Goal: Task Accomplishment & Management: Manage account settings

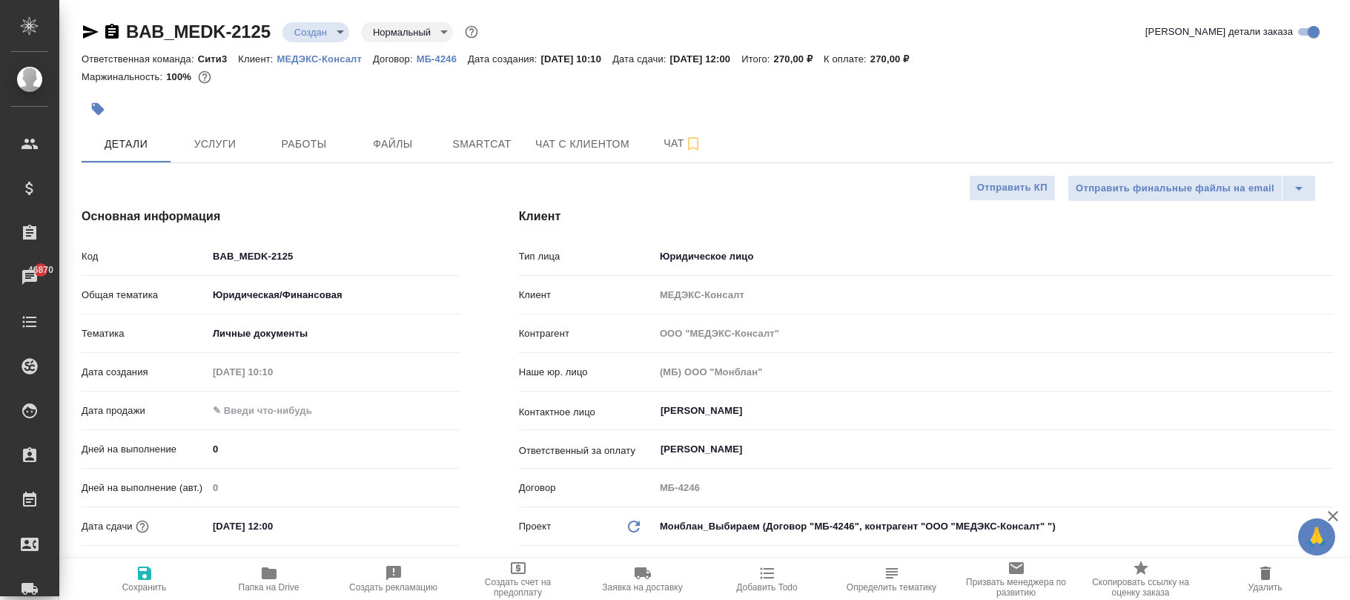
select select "RU"
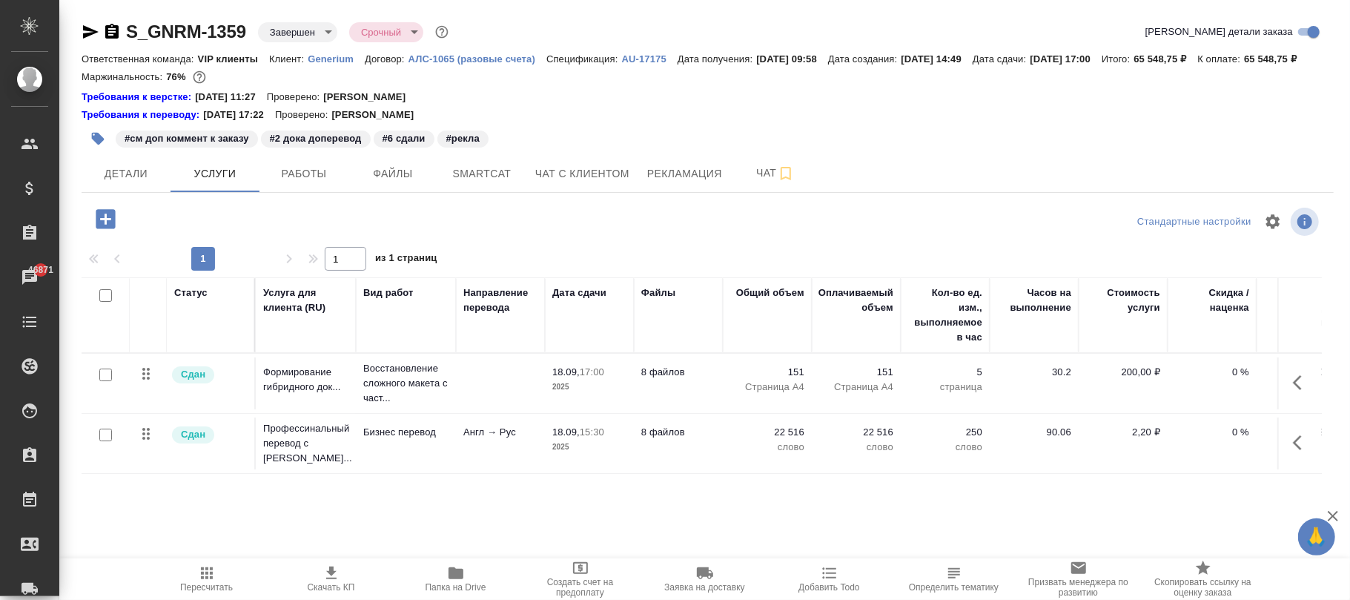
click at [309, 28] on body "🙏 .cls-1 fill:#fff; AWATERA Фокина Наталья n.fokina Клиенты Спецификации Заказы…" at bounding box center [675, 300] width 1350 height 600
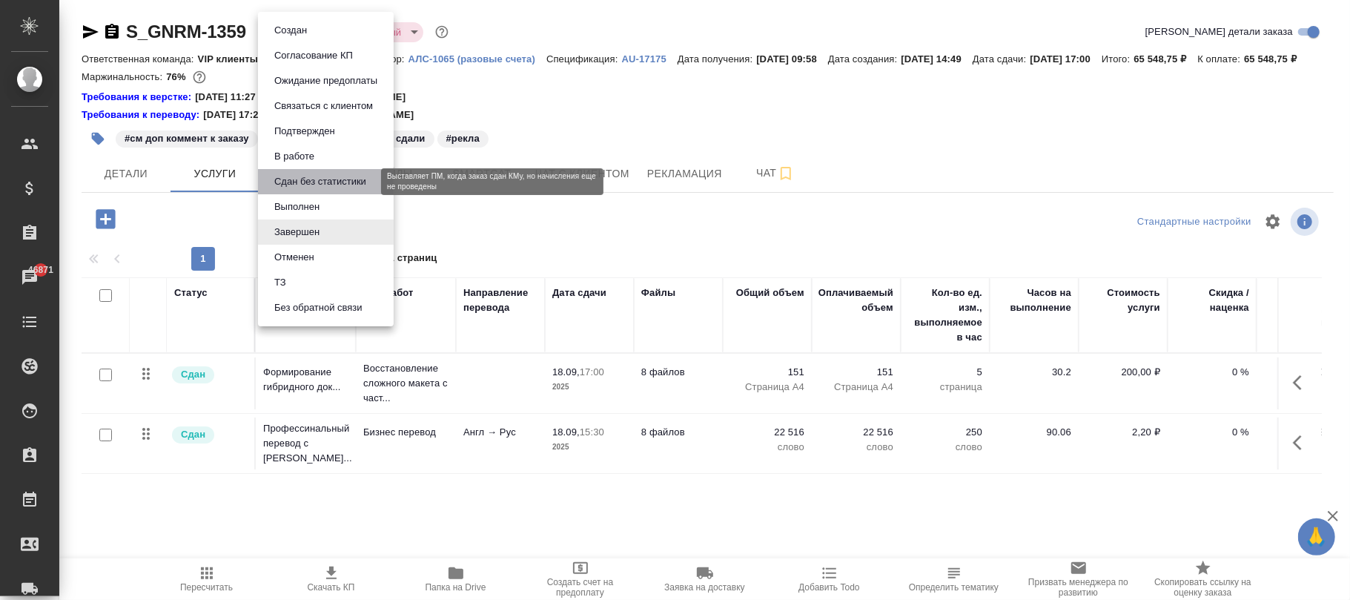
click at [317, 182] on button "Сдан без статистики" at bounding box center [320, 182] width 101 height 16
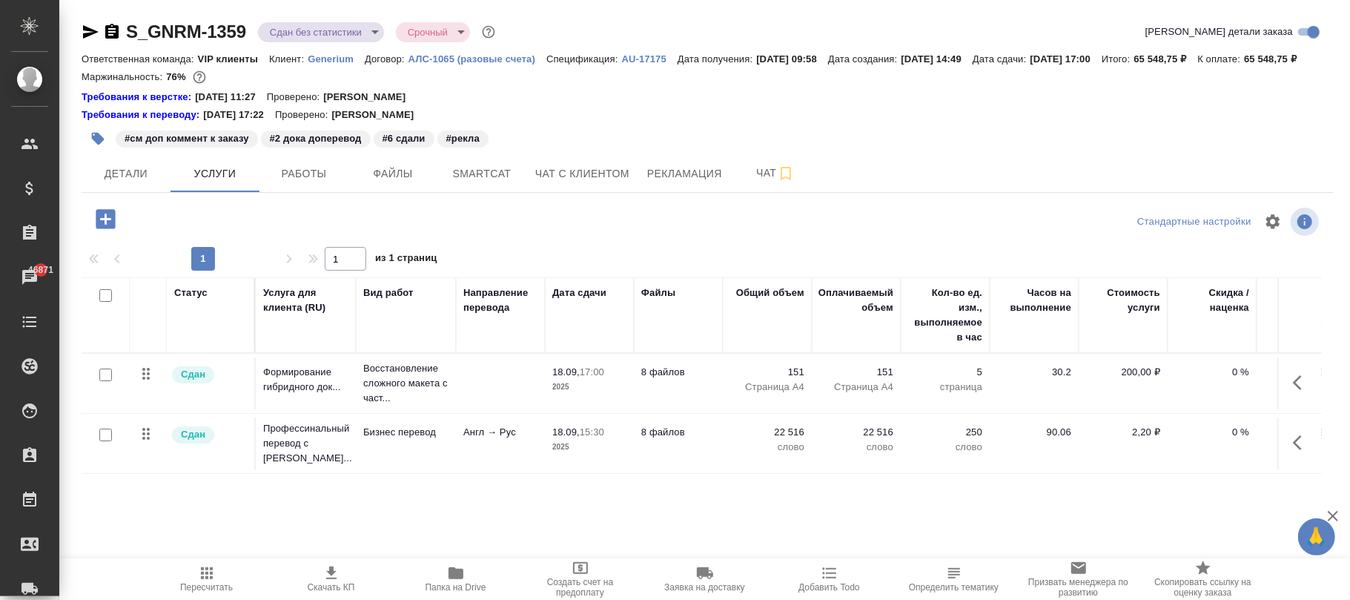
click at [113, 228] on icon "button" at bounding box center [105, 218] width 19 height 19
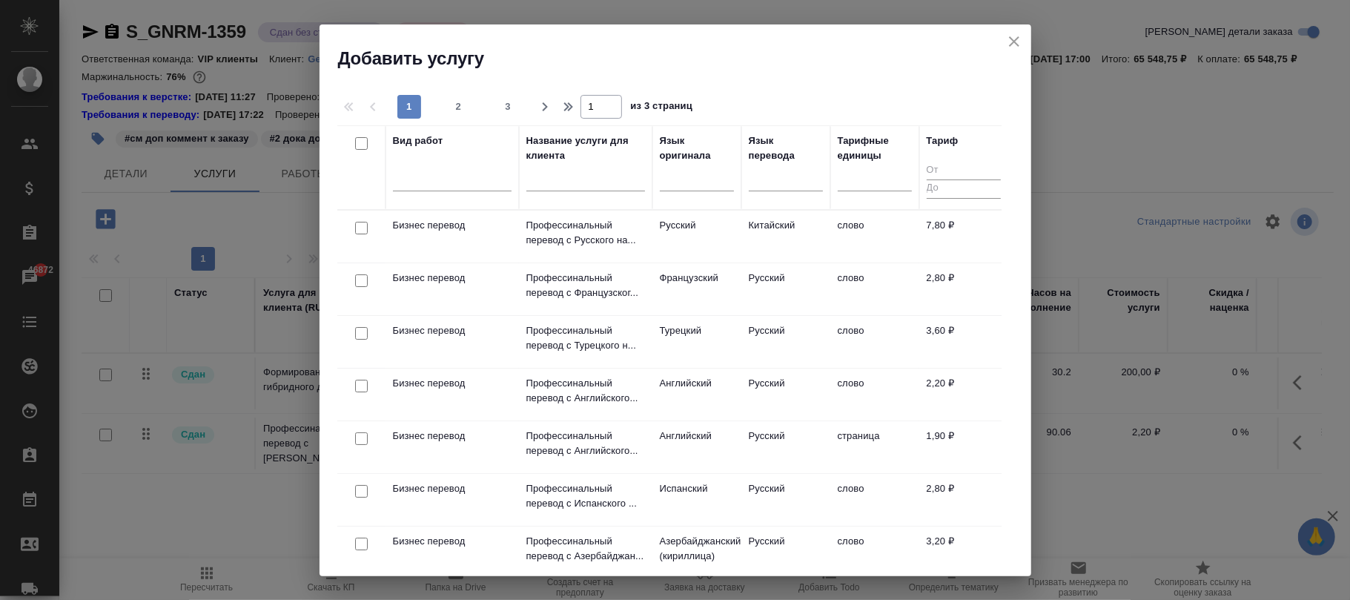
click at [558, 173] on input "text" at bounding box center [586, 181] width 119 height 19
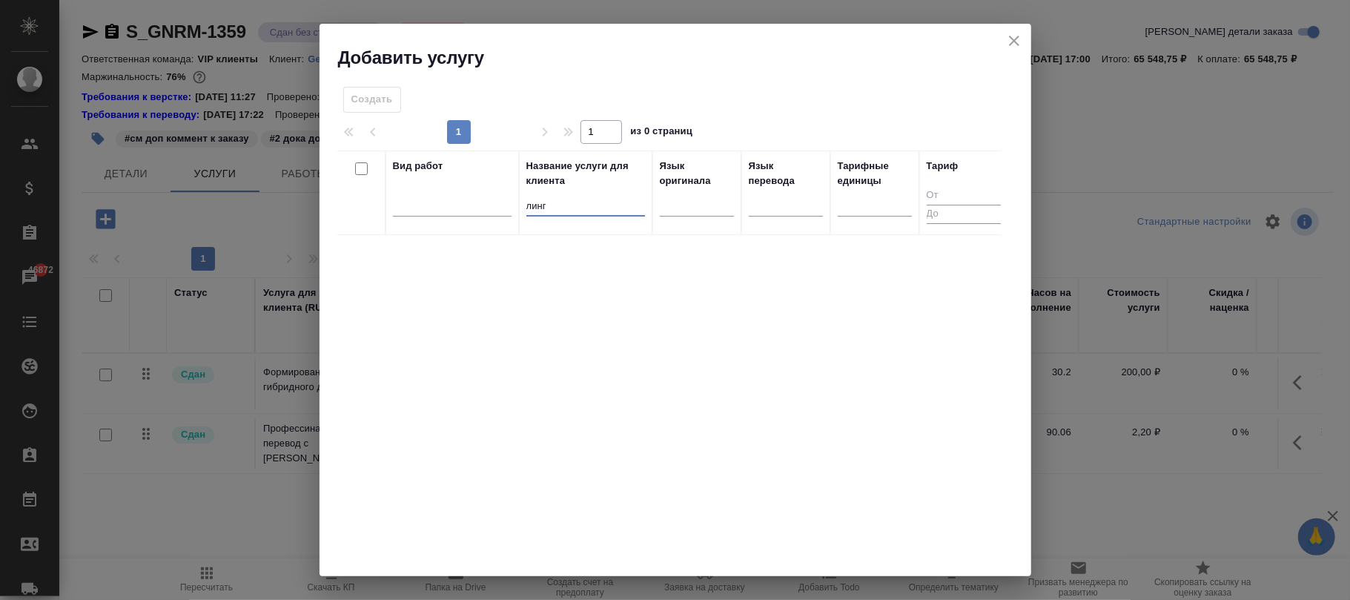
type input "линг"
click at [1018, 39] on icon "close" at bounding box center [1015, 41] width 18 height 18
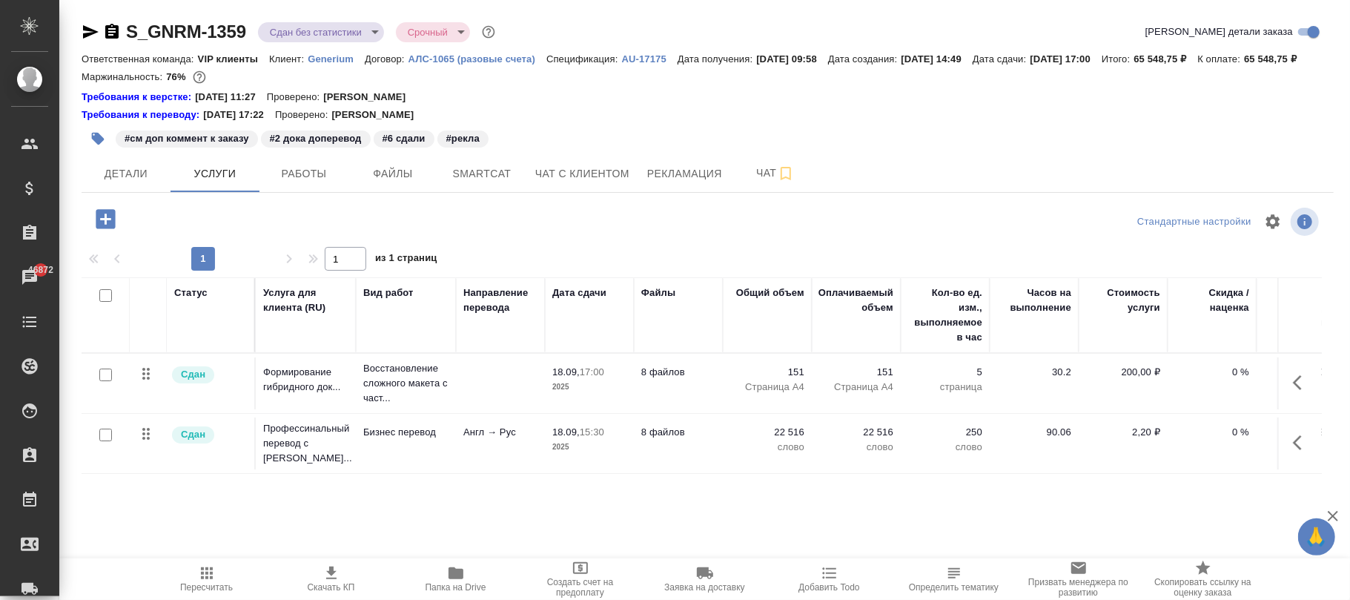
click at [512, 56] on p "АЛС-1065 (разовые счета)" at bounding box center [478, 58] width 138 height 11
click at [99, 228] on icon "button" at bounding box center [105, 218] width 19 height 19
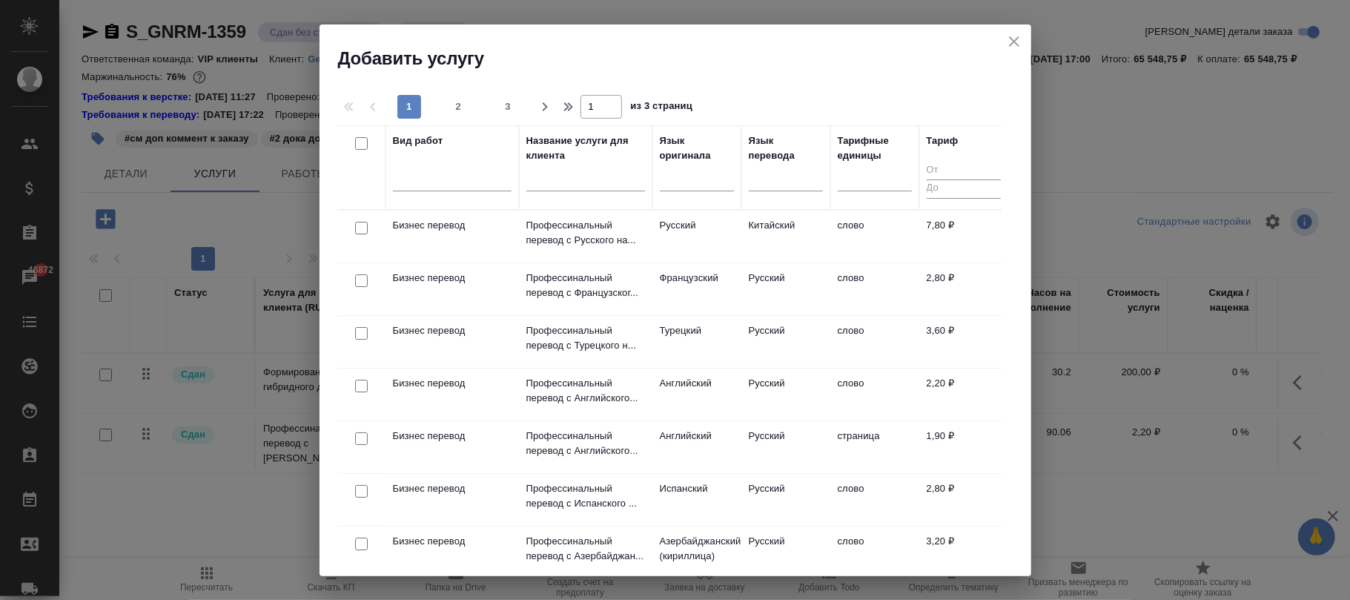
click at [597, 179] on input "text" at bounding box center [586, 181] width 119 height 19
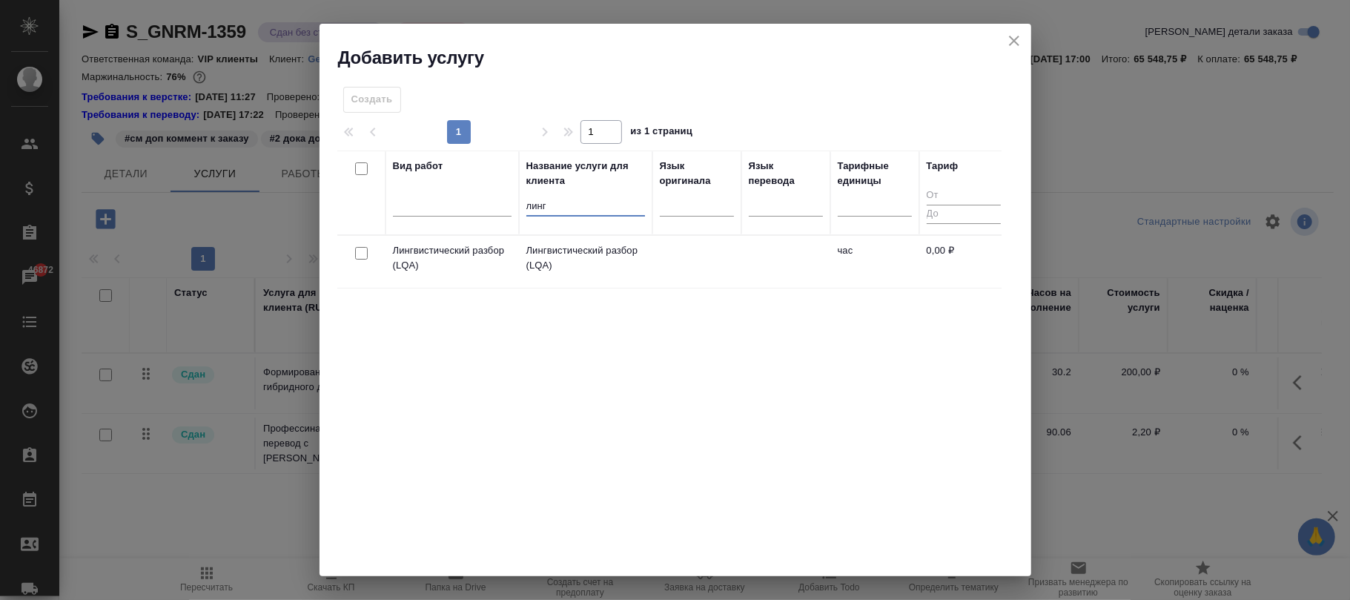
type input "линг"
click at [587, 262] on p "Лингвистический разбор (LQA)" at bounding box center [586, 258] width 119 height 30
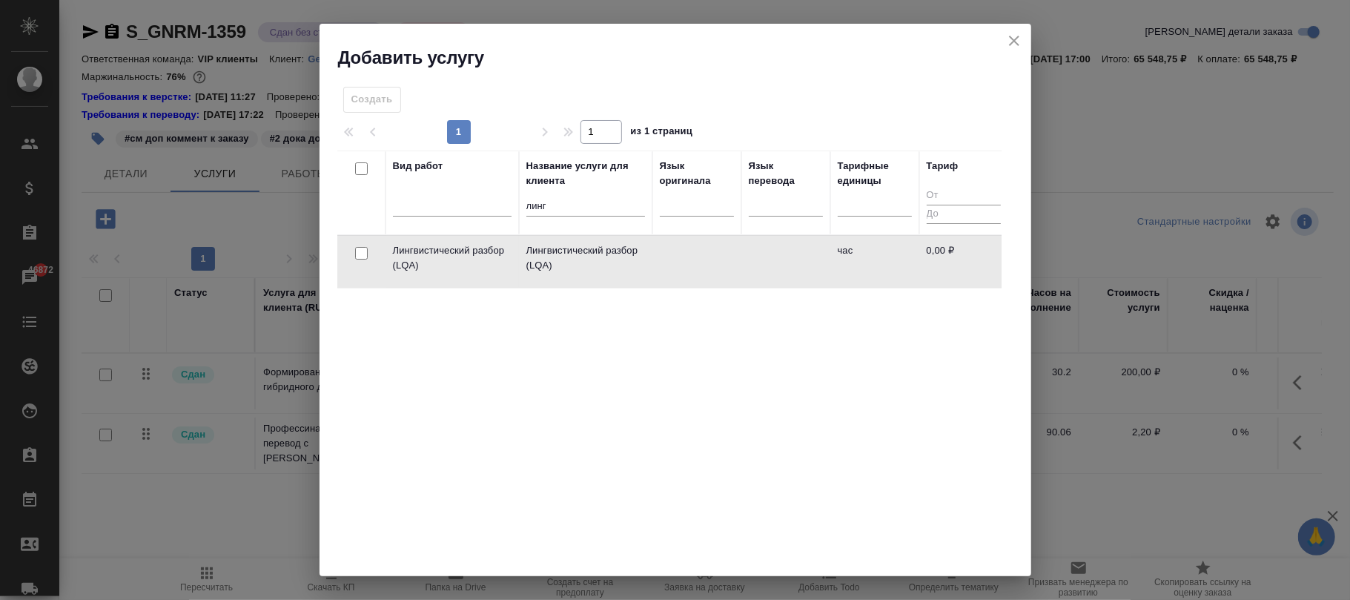
click at [813, 257] on td at bounding box center [786, 262] width 89 height 52
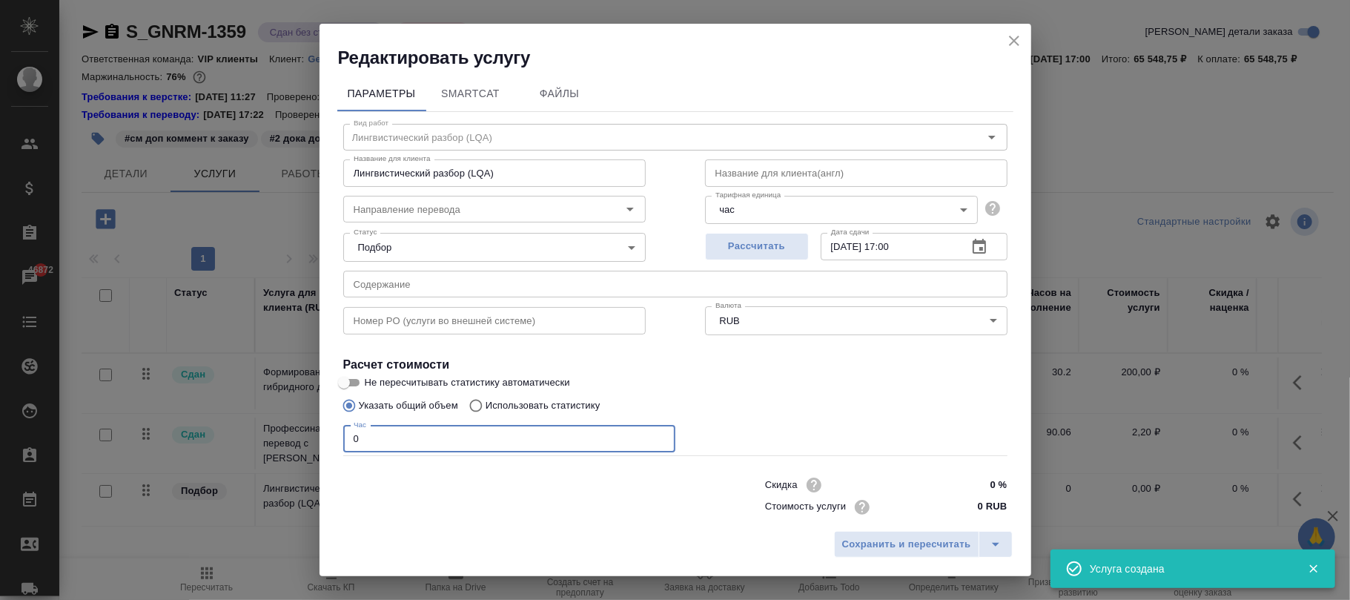
drag, startPoint x: 469, startPoint y: 445, endPoint x: 306, endPoint y: 415, distance: 165.8
click at [295, 418] on div "Редактировать услугу Параметры SmartCat Файлы Вид работ Лингвистический разбор …" at bounding box center [675, 300] width 1350 height 600
type input "1"
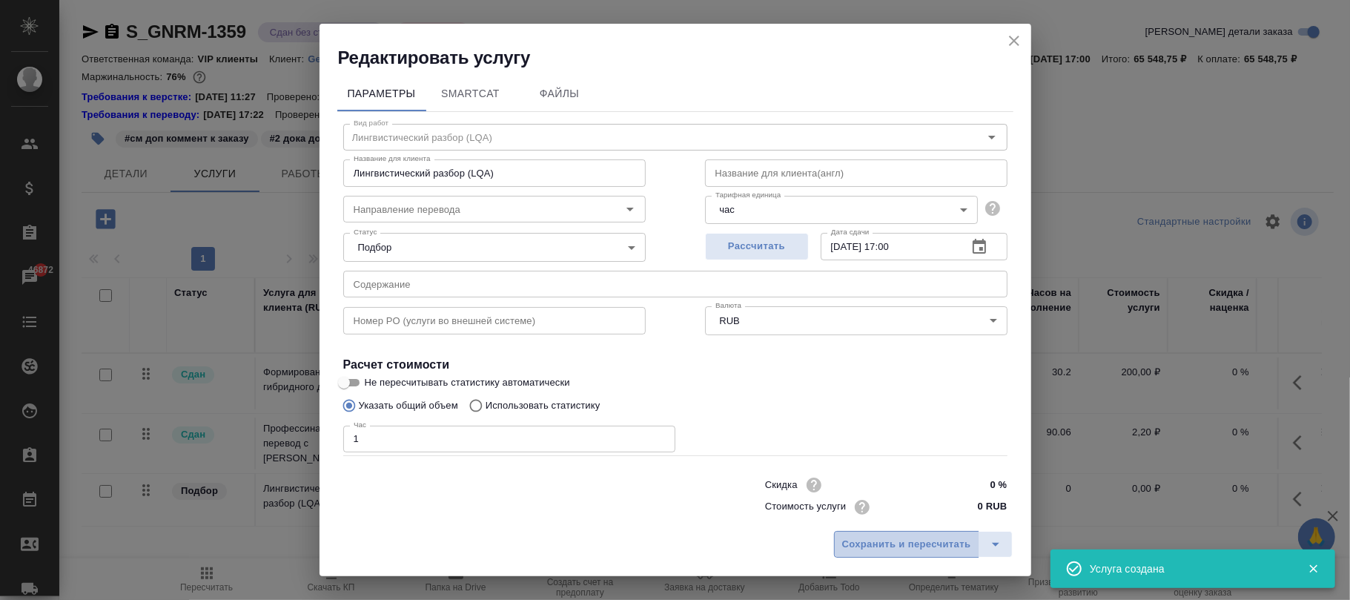
click at [878, 537] on span "Сохранить и пересчитать" at bounding box center [906, 544] width 129 height 17
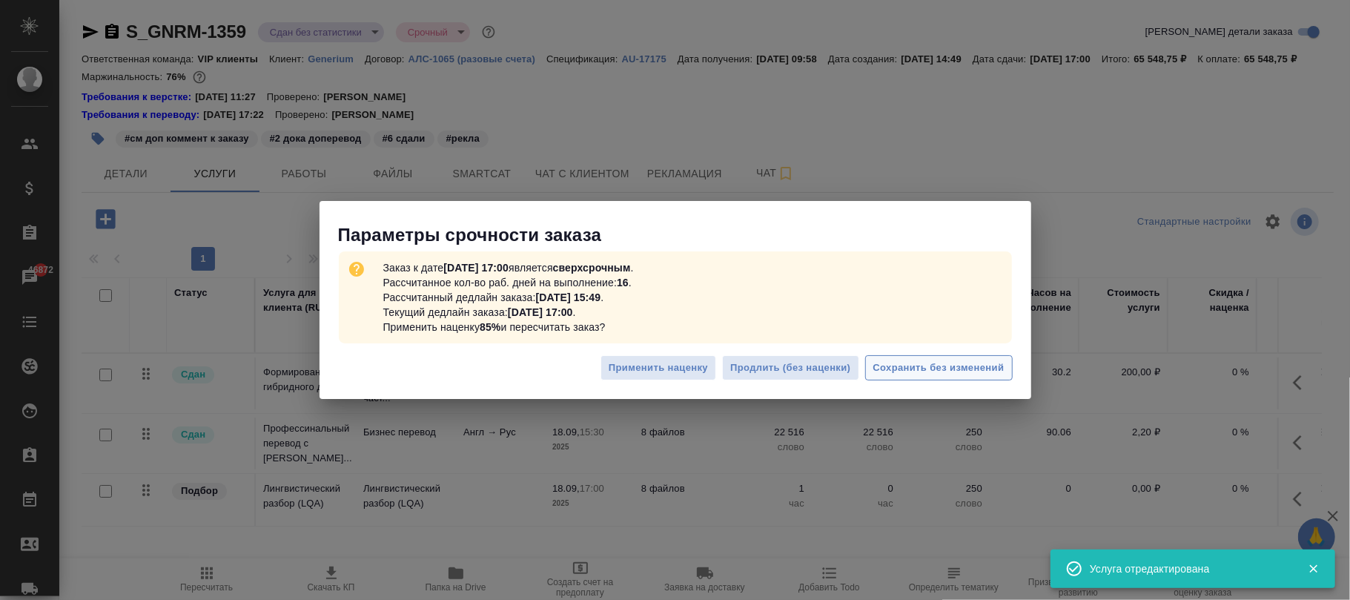
click at [968, 365] on span "Сохранить без изменений" at bounding box center [939, 368] width 131 height 17
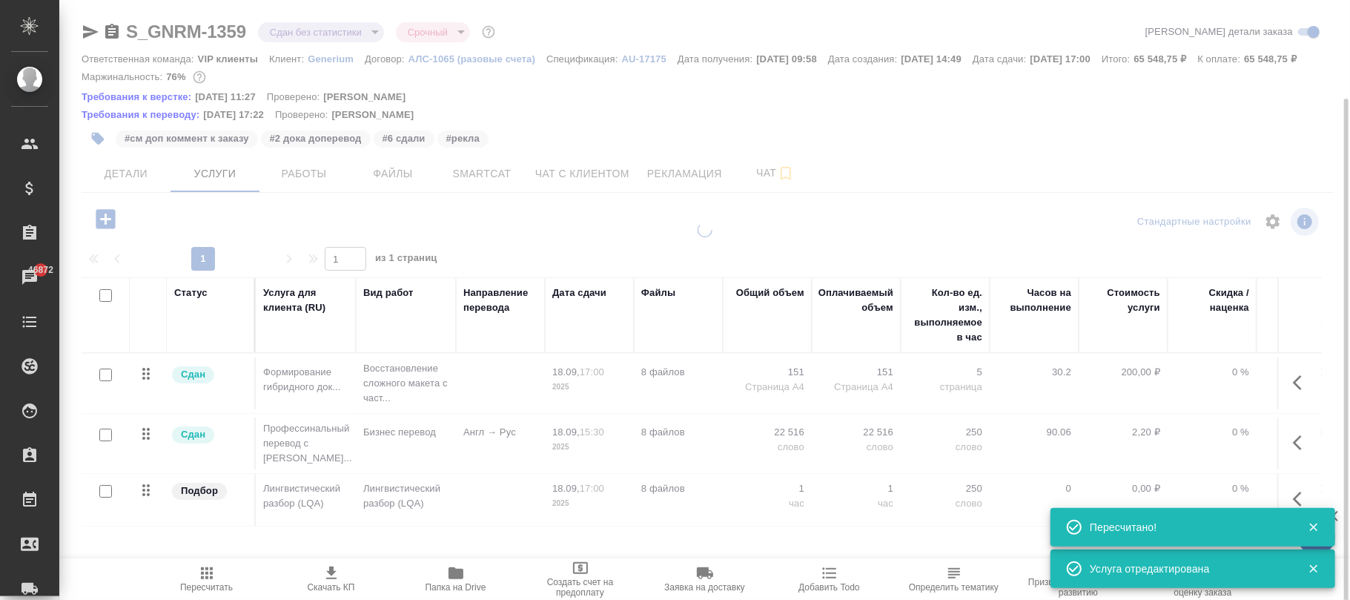
scroll to position [51, 0]
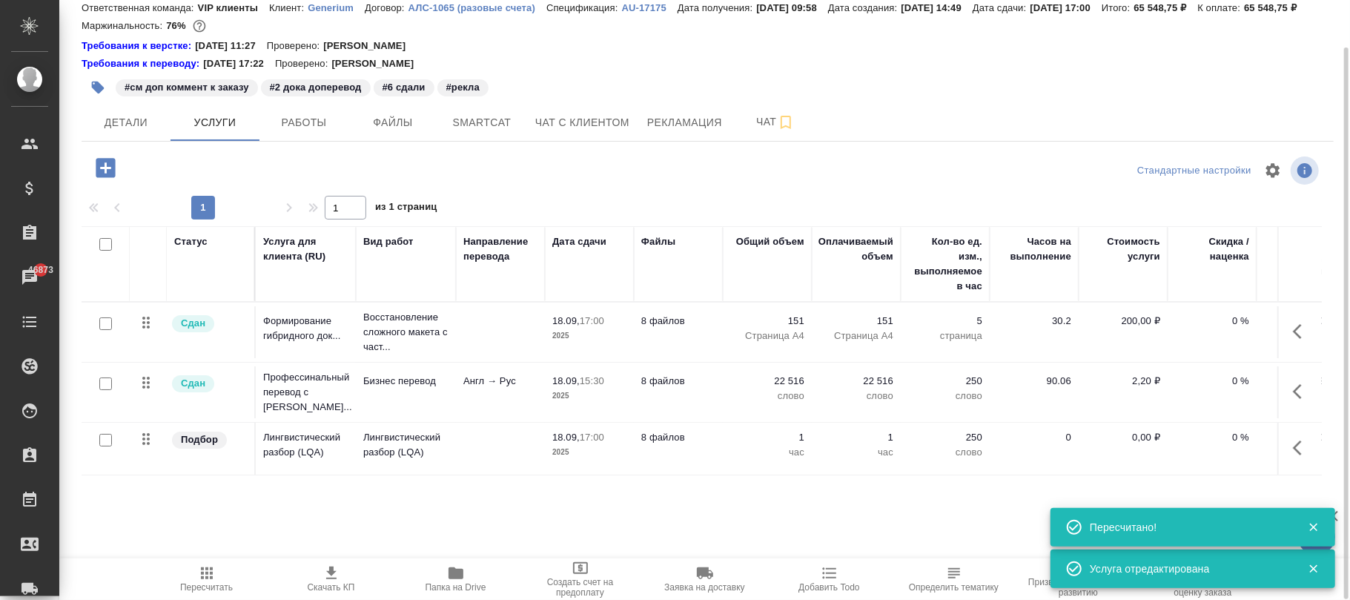
click at [208, 580] on icon "button" at bounding box center [207, 573] width 18 height 18
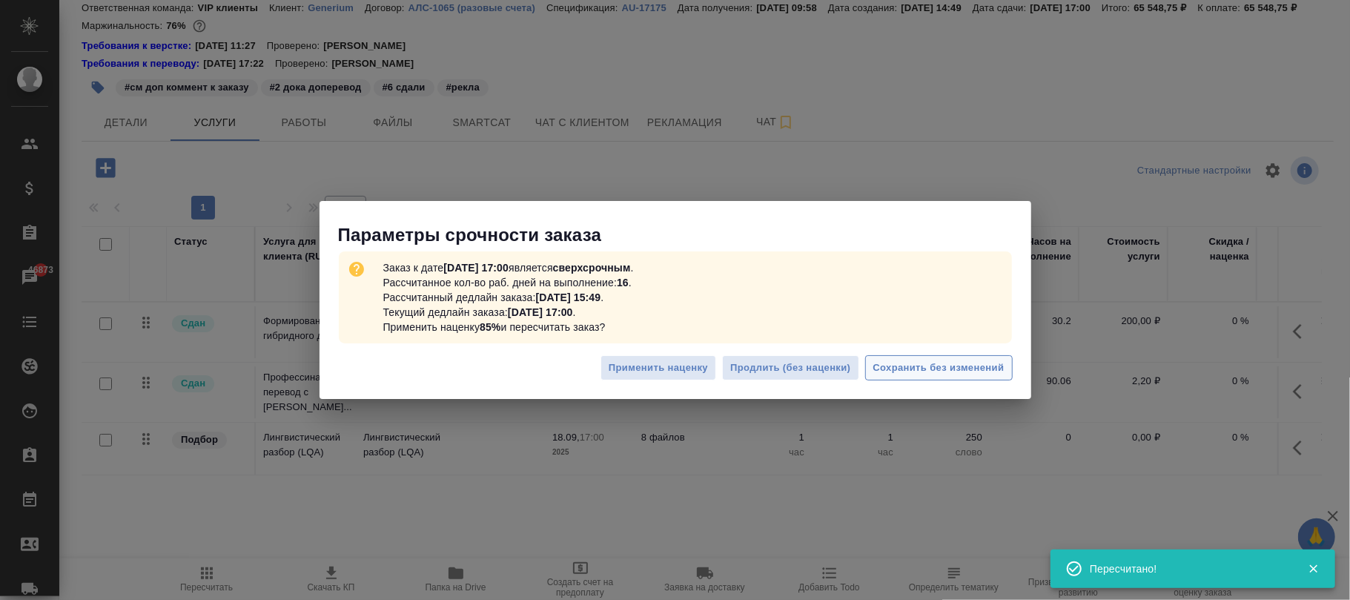
click at [974, 360] on span "Сохранить без изменений" at bounding box center [939, 368] width 131 height 17
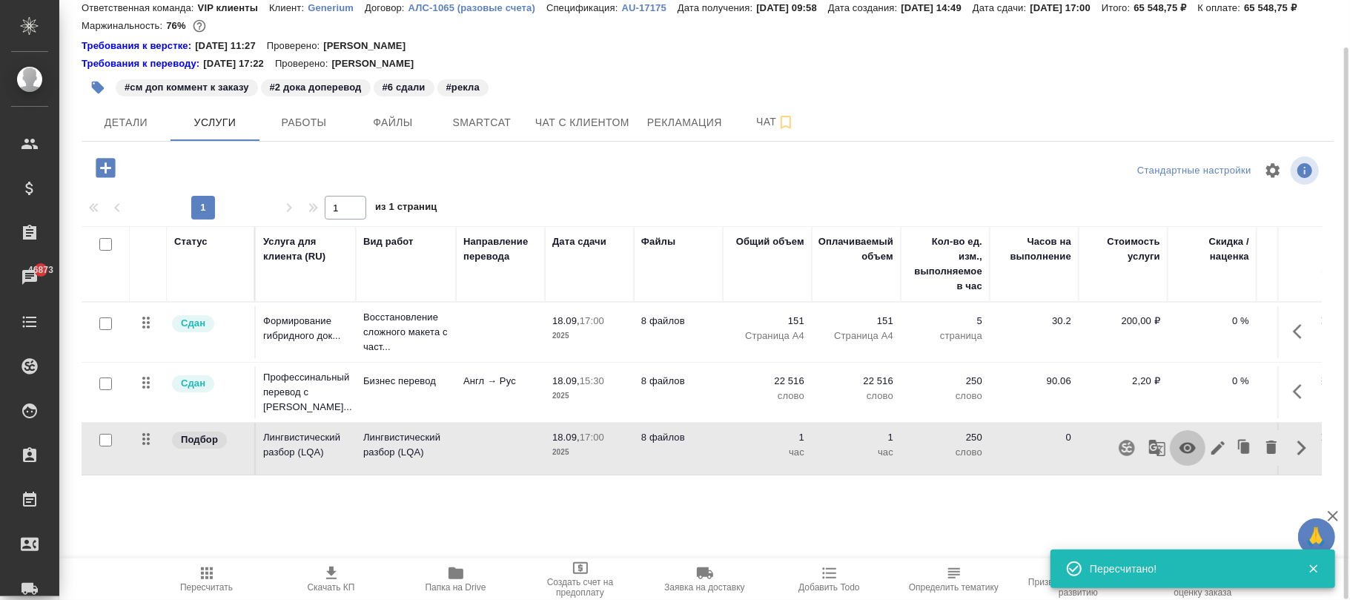
click at [1184, 454] on icon "button" at bounding box center [1188, 448] width 16 height 11
click at [206, 578] on icon "button" at bounding box center [207, 573] width 12 height 12
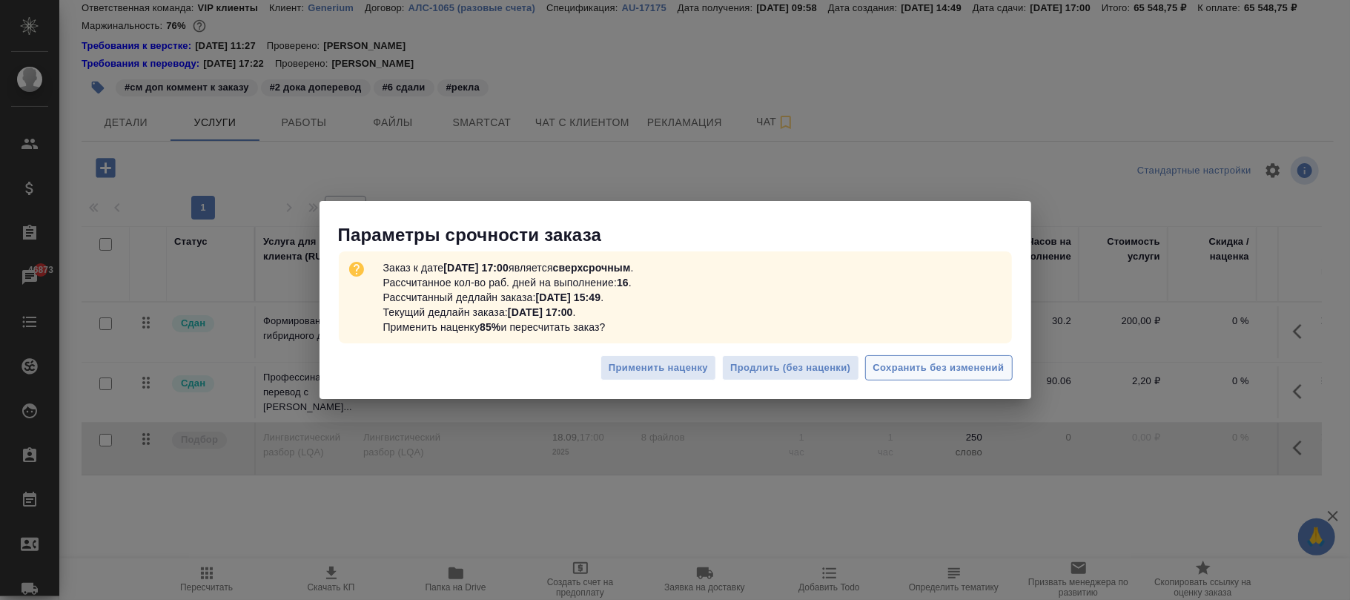
click at [924, 360] on span "Сохранить без изменений" at bounding box center [939, 368] width 131 height 17
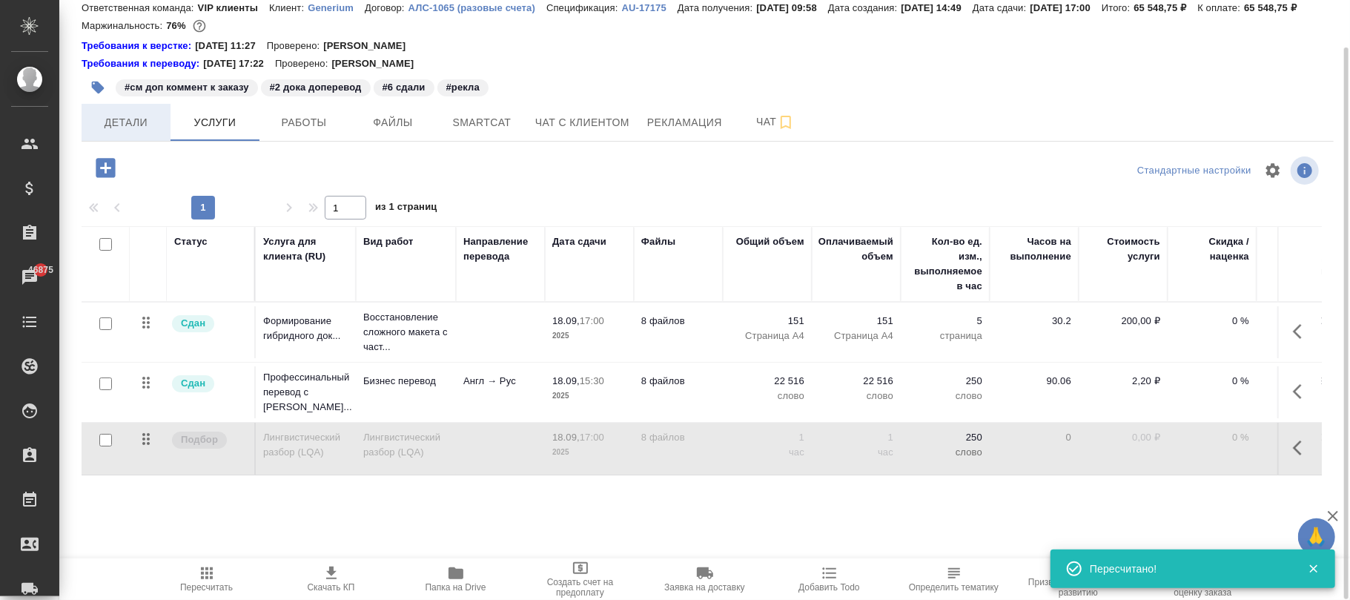
click at [128, 132] on span "Детали" at bounding box center [125, 122] width 71 height 19
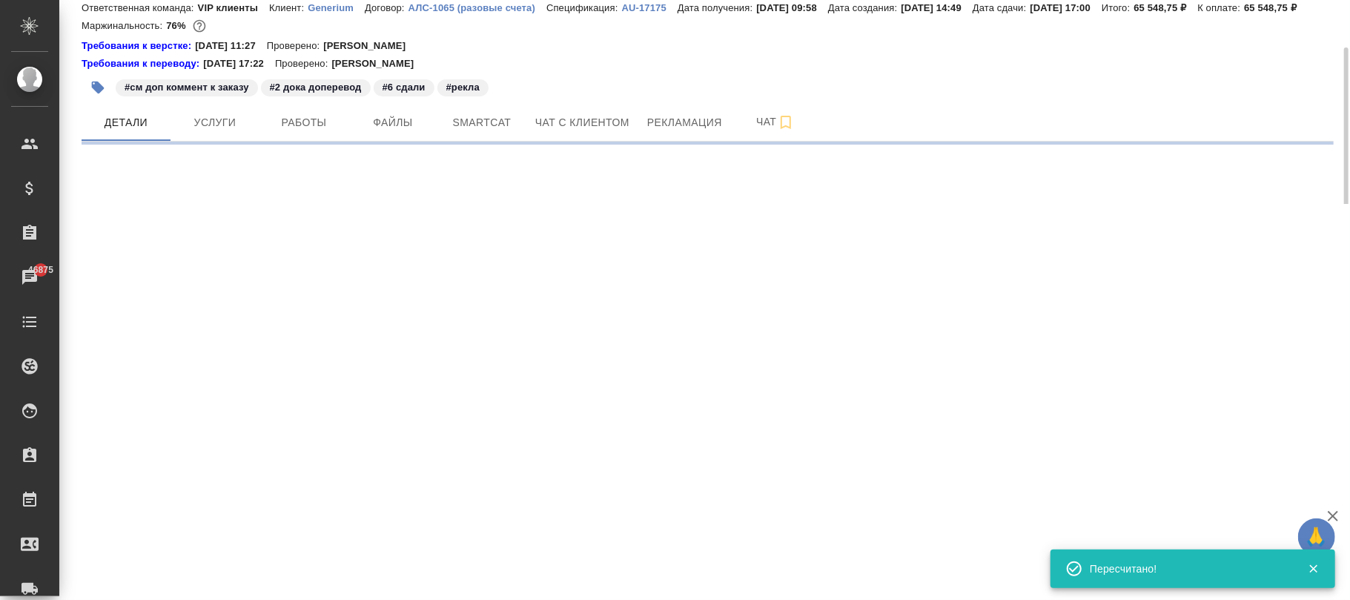
select select "RU"
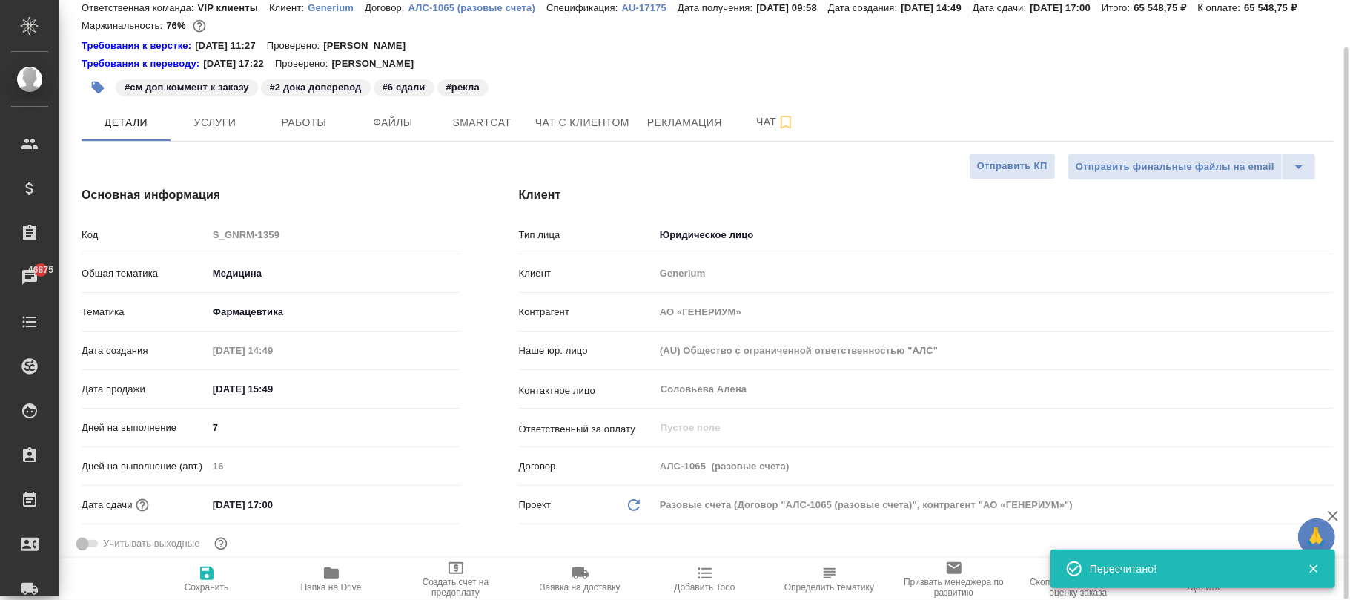
type textarea "x"
click at [202, 570] on icon "button" at bounding box center [207, 573] width 18 height 18
type textarea "x"
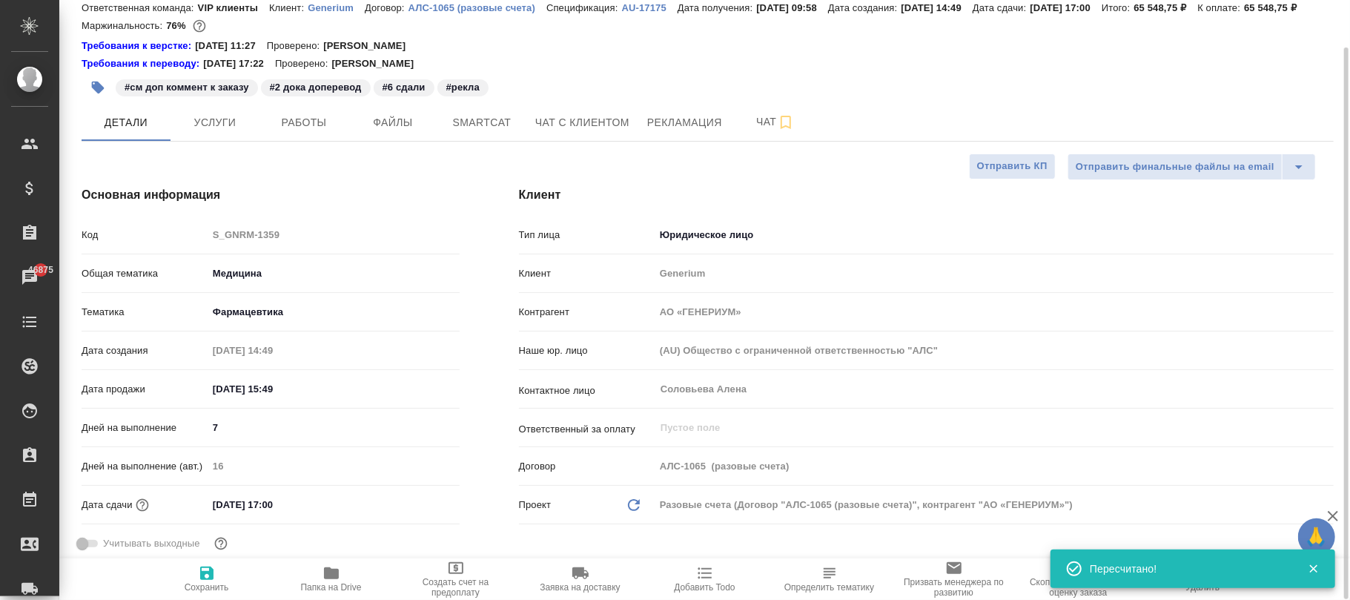
type textarea "x"
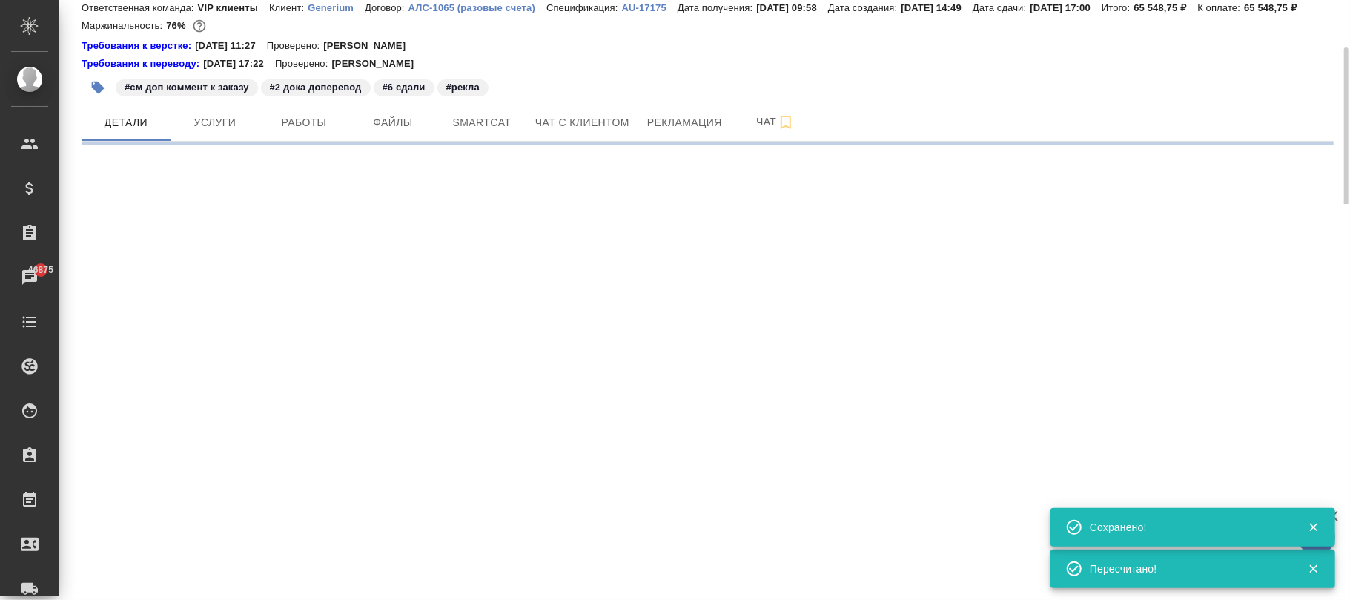
select select "RU"
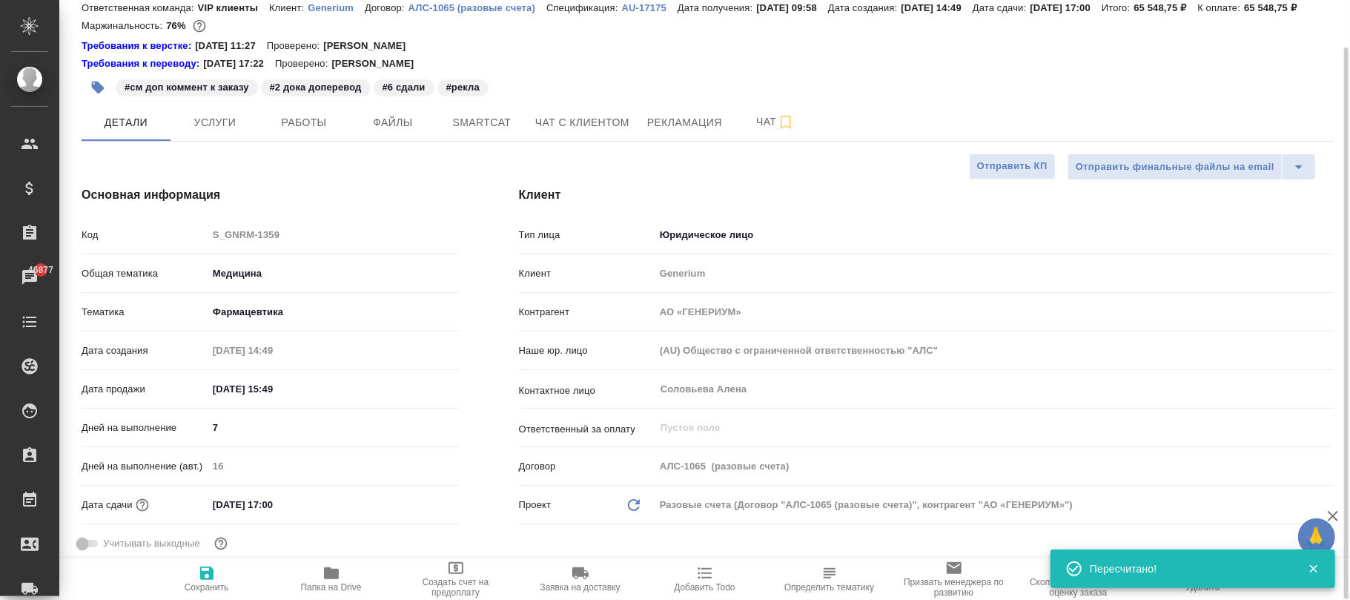
type textarea "x"
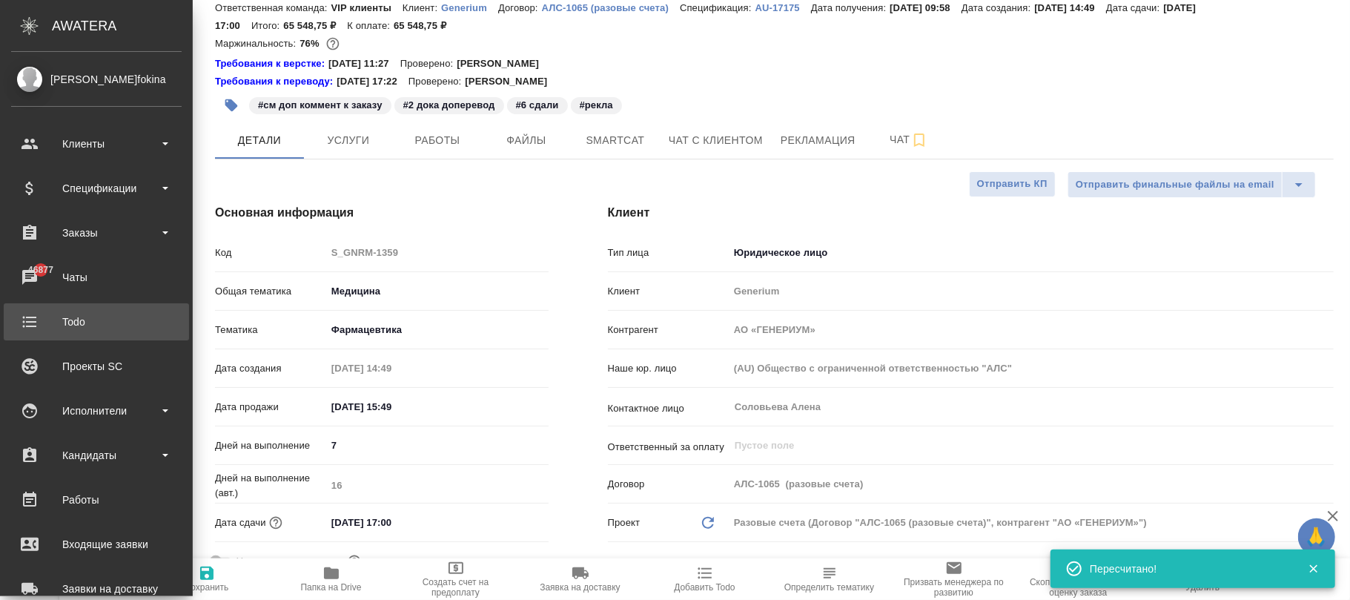
type textarea "x"
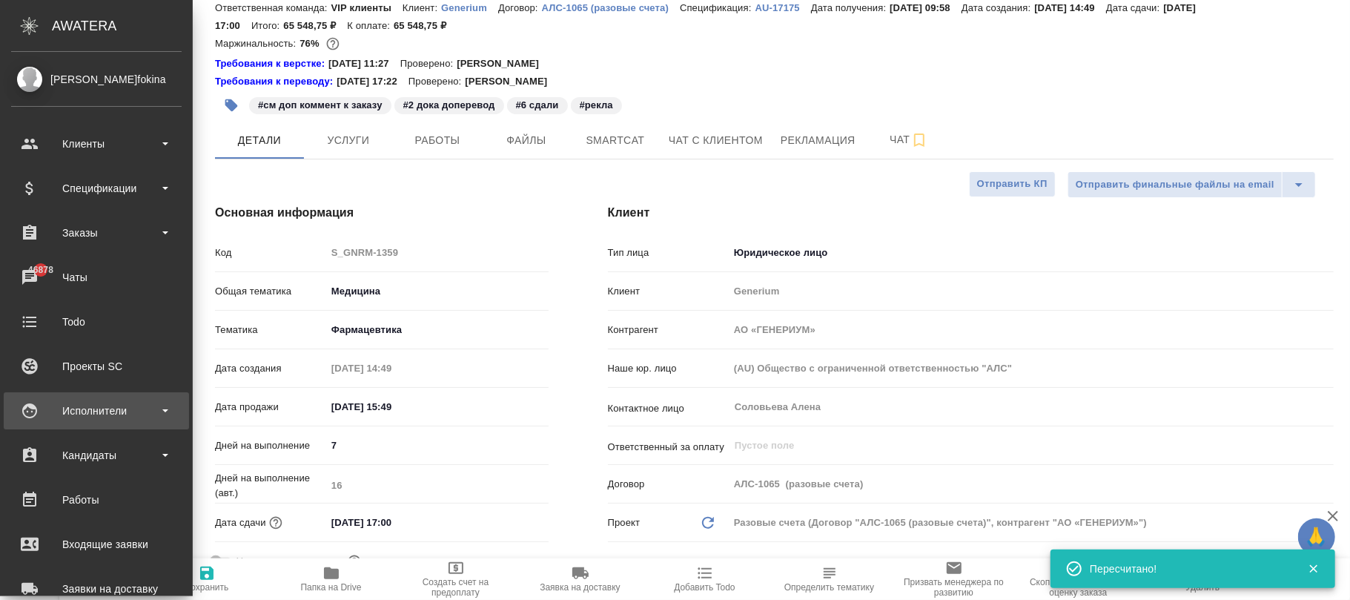
click at [90, 401] on div "Исполнители" at bounding box center [96, 411] width 171 height 22
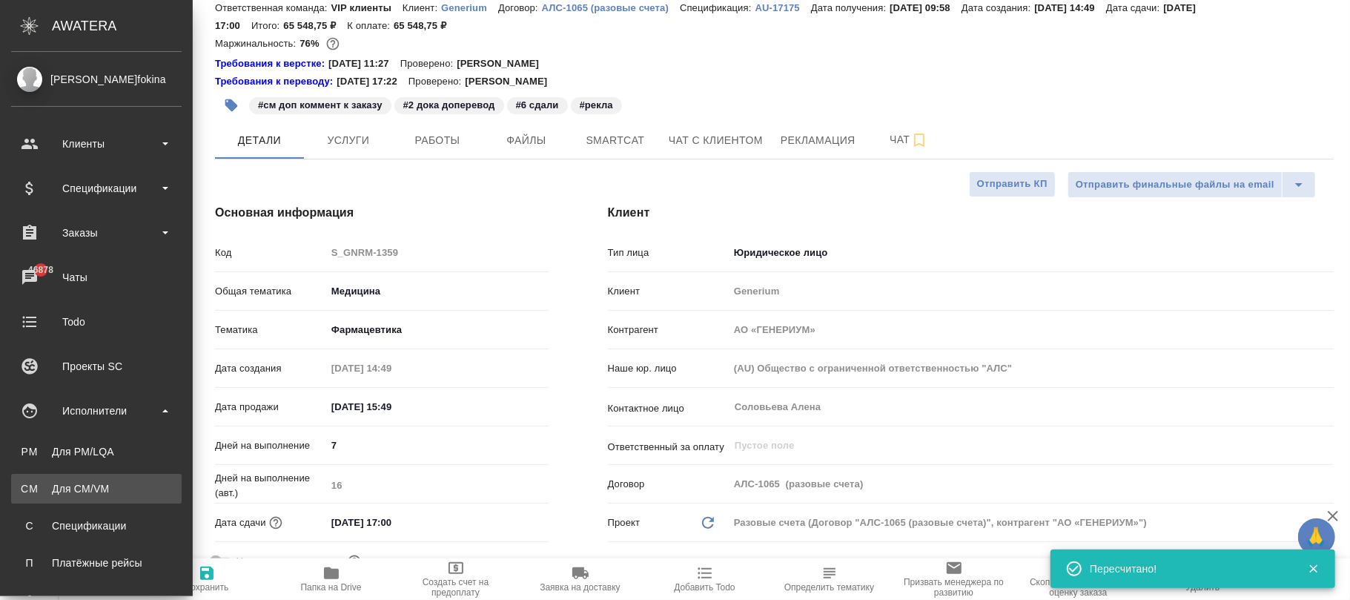
click at [96, 475] on link "CM Для CM/VM" at bounding box center [96, 489] width 171 height 30
type textarea "x"
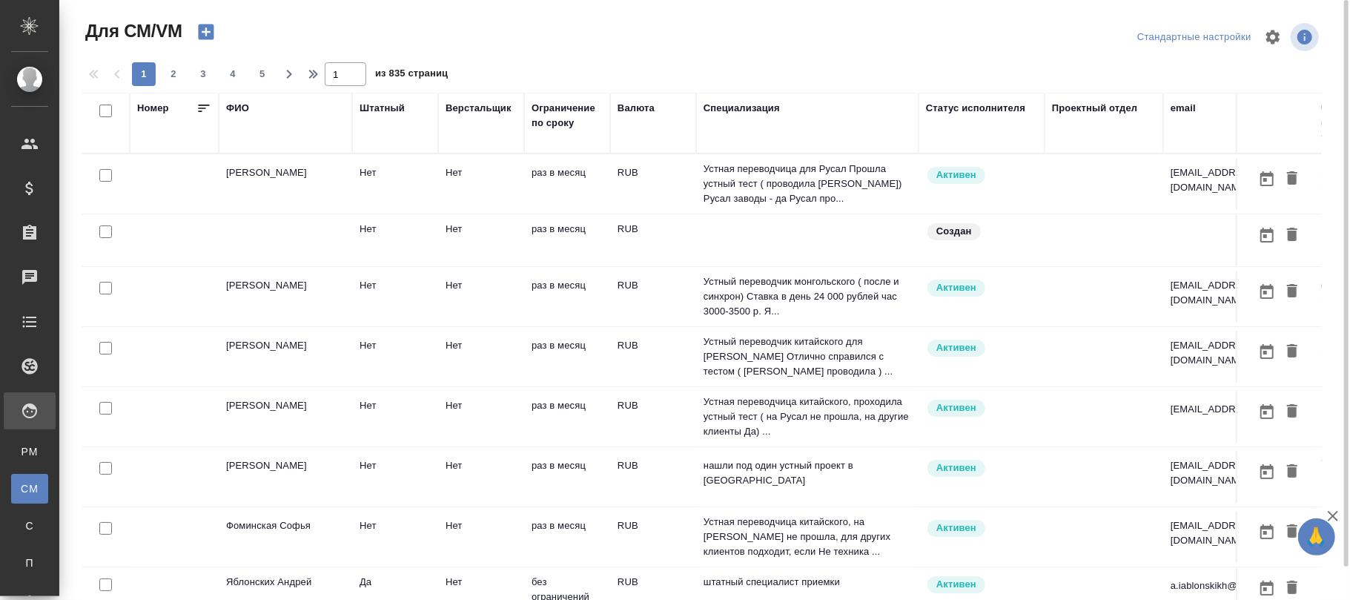
click at [237, 108] on div "ФИО" at bounding box center [237, 108] width 23 height 15
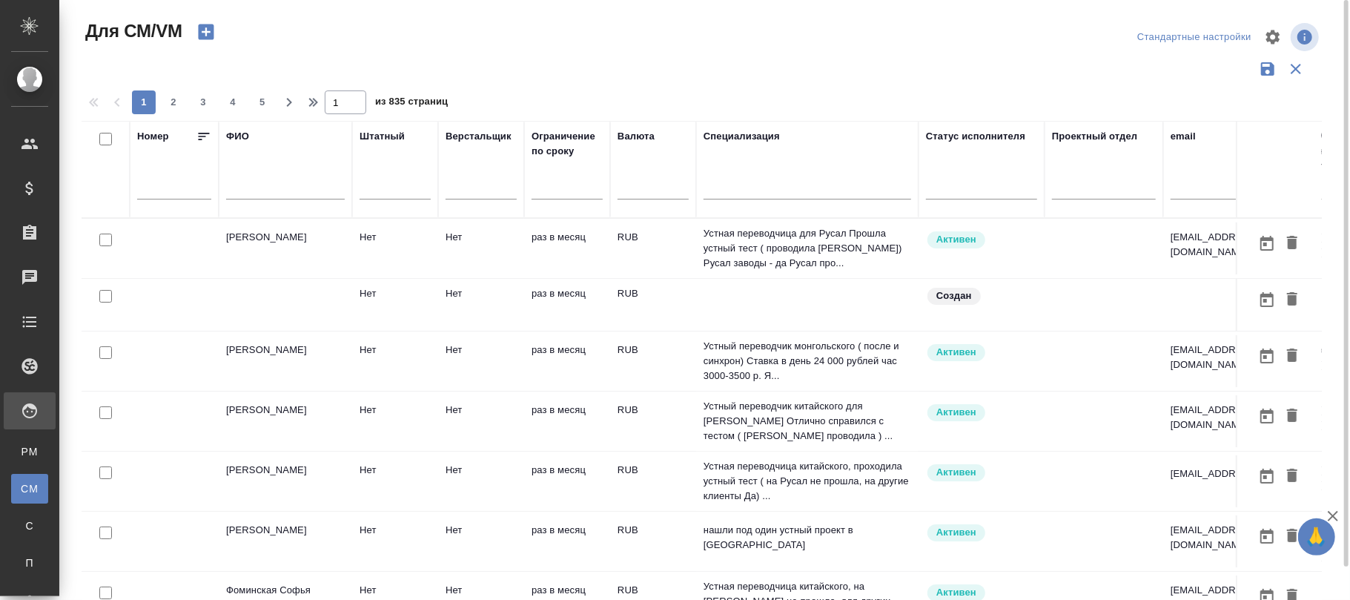
click at [256, 191] on input "text" at bounding box center [285, 190] width 119 height 19
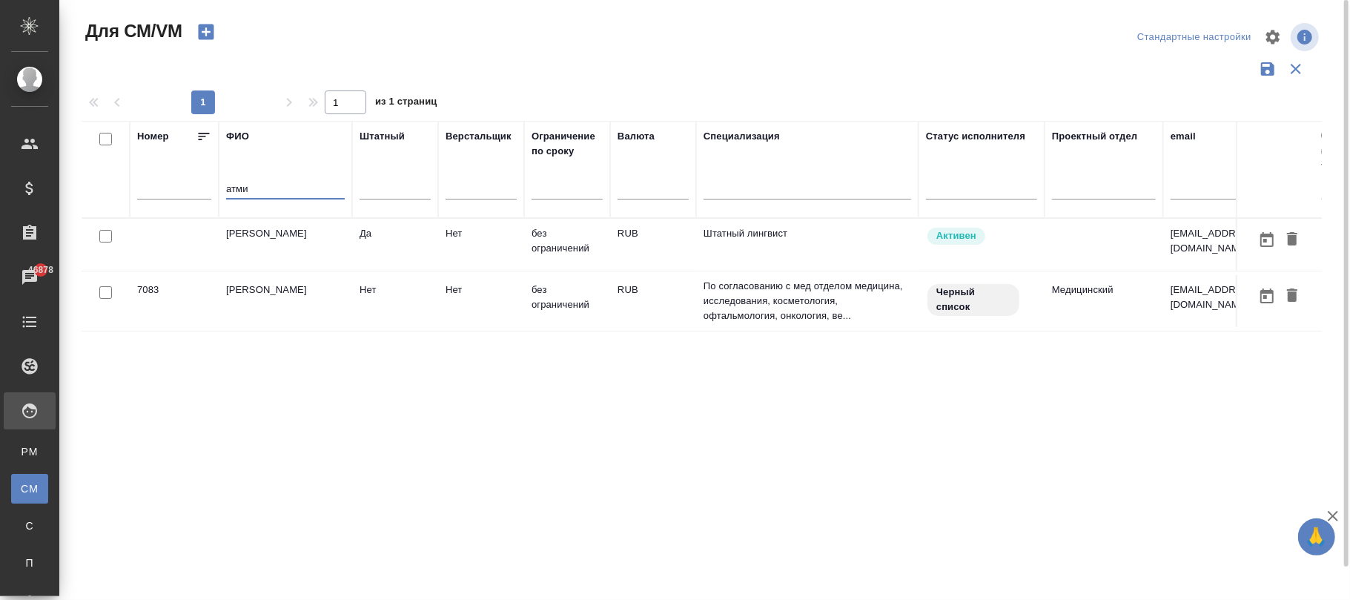
type input "атми"
click at [559, 242] on td "без ограничений" at bounding box center [567, 245] width 86 height 52
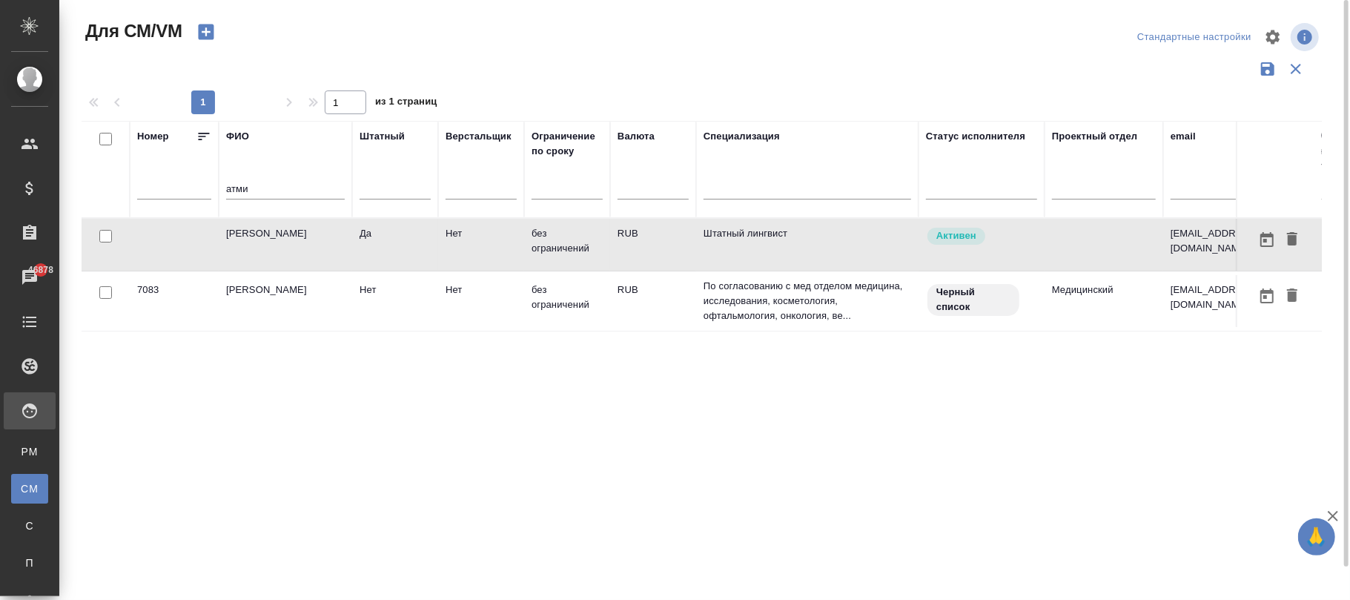
click at [559, 242] on td "без ограничений" at bounding box center [567, 245] width 86 height 52
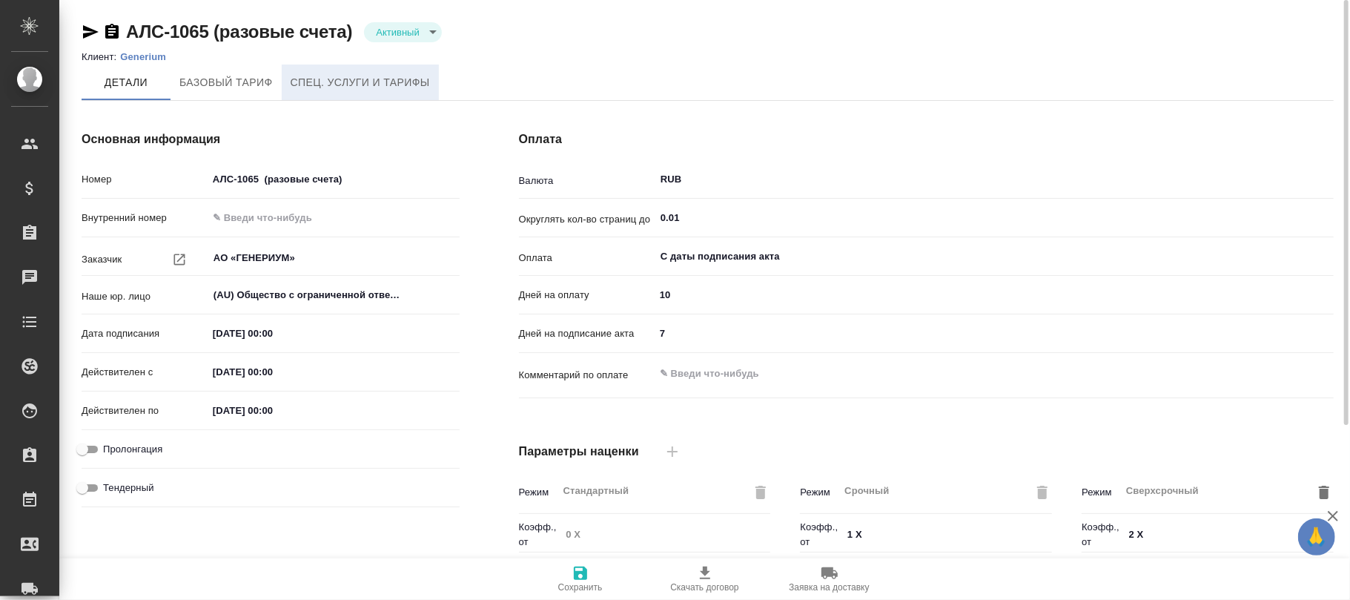
click at [354, 90] on span "Спец. услуги и тарифы" at bounding box center [360, 82] width 139 height 19
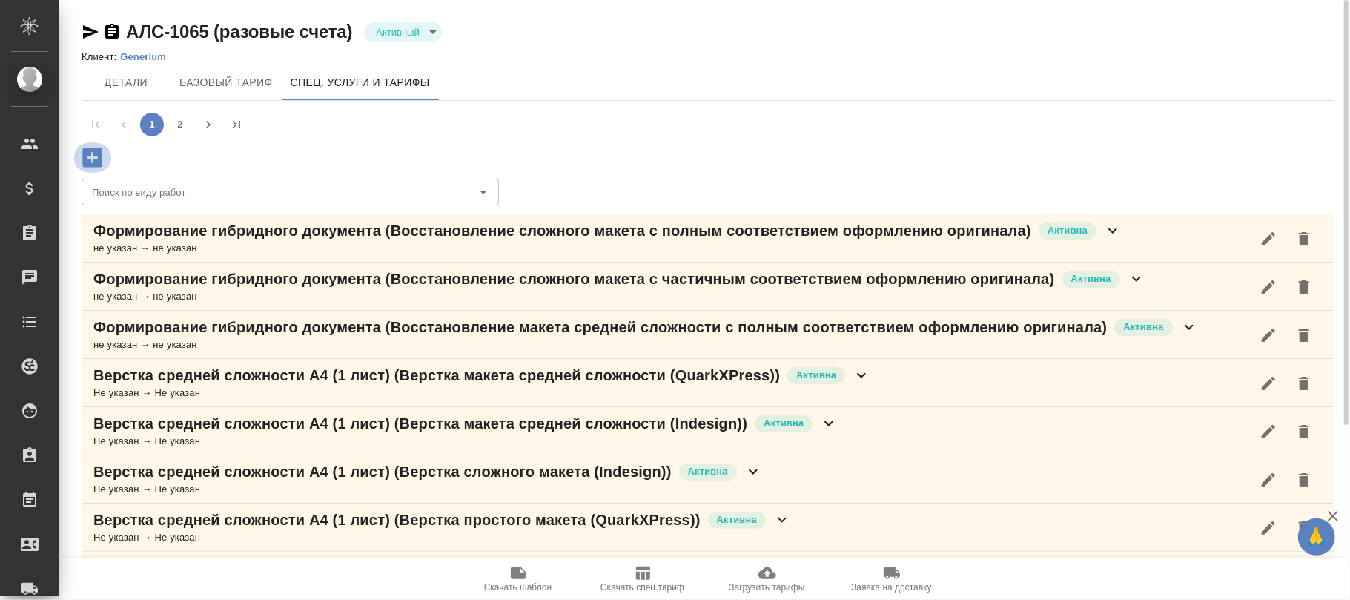
click at [99, 157] on icon "button" at bounding box center [91, 157] width 19 height 19
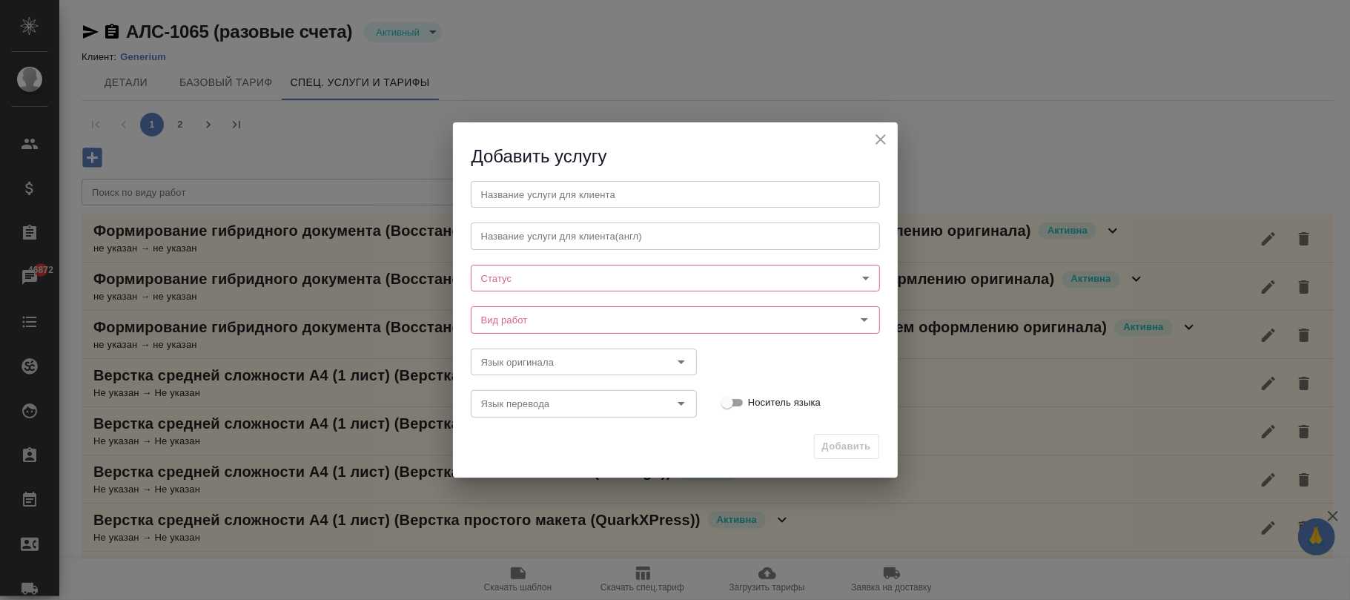
click at [506, 288] on div "Название услуги для клиента Название услуги для клиента Название услуги для кли…" at bounding box center [675, 297] width 415 height 251
click at [504, 280] on body "🙏 .cls-1 fill:#fff; AWATERA Фокина Наталья n.fokina Клиенты Спецификации Заказы…" at bounding box center [675, 300] width 1350 height 600
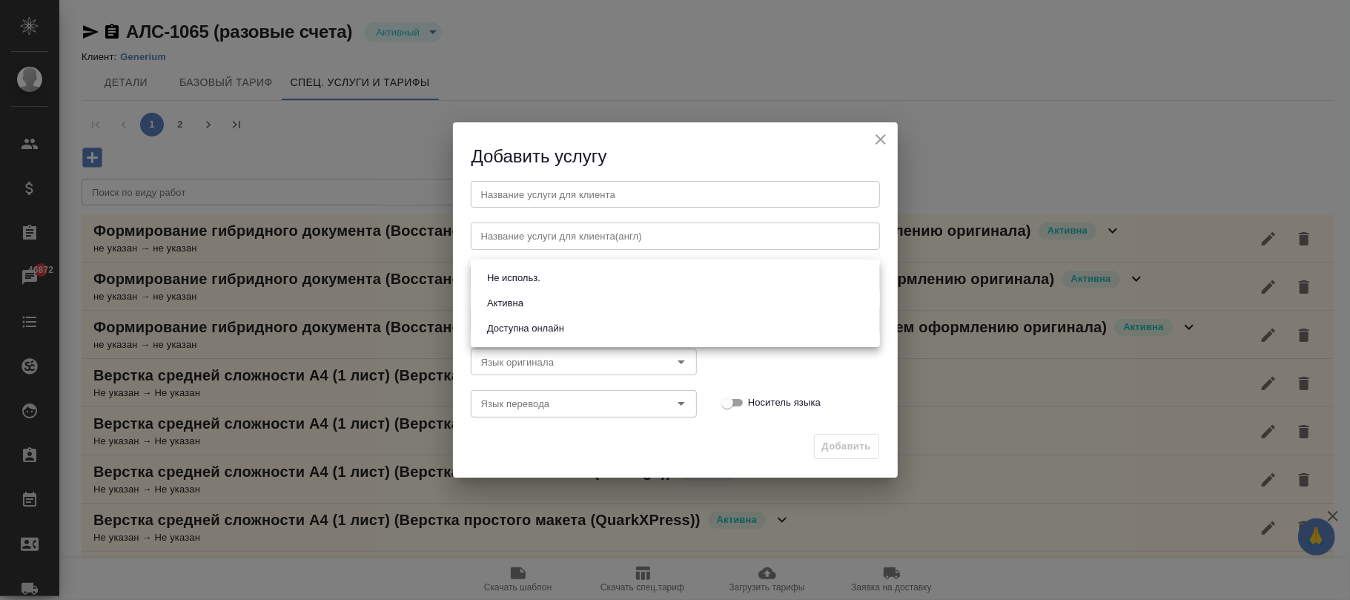
click at [504, 300] on button "Активна" at bounding box center [505, 303] width 45 height 16
type input "active"
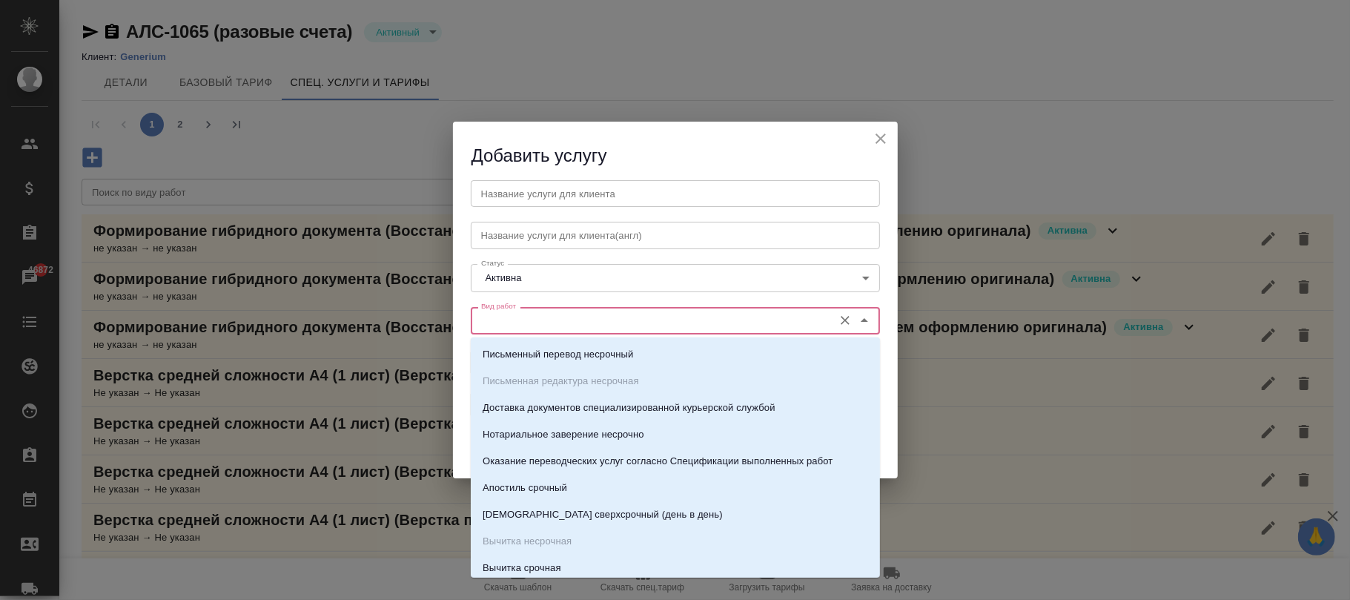
click at [508, 328] on input "Вид работ" at bounding box center [650, 320] width 351 height 18
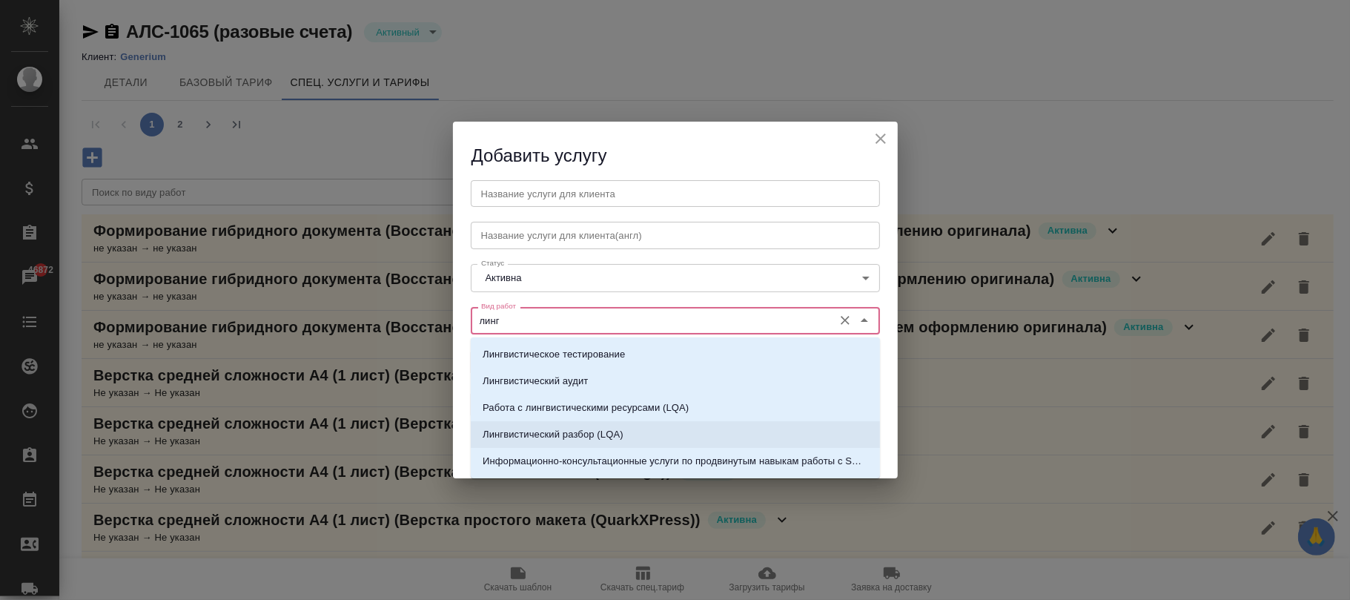
click at [595, 436] on p "Лингвистический разбор (LQA)" at bounding box center [553, 434] width 141 height 15
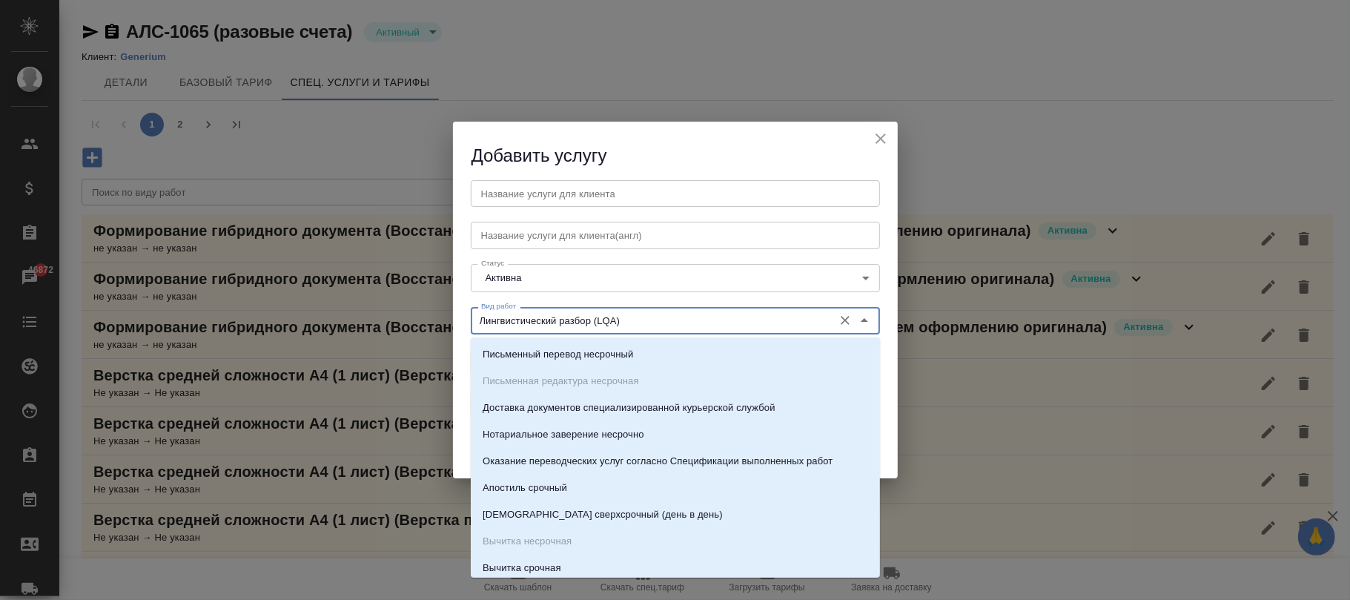
drag, startPoint x: 642, startPoint y: 324, endPoint x: 496, endPoint y: 325, distance: 145.4
click at [464, 325] on div "Вид работ Лингвистический разбор (LQA) Вид работ" at bounding box center [675, 318] width 439 height 65
type input "Лингвистический разбор (LQA)"
click at [519, 184] on input "text" at bounding box center [675, 193] width 409 height 27
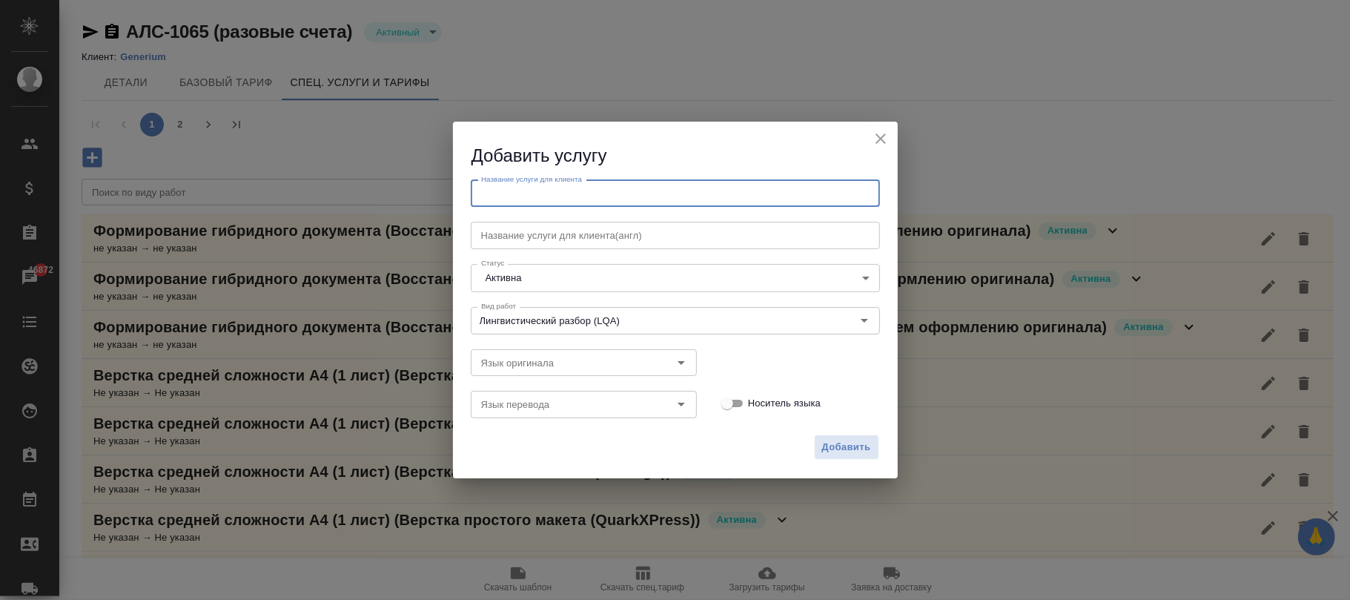
paste input "Лингвистический разбор (LQA)"
type input "Лингвистический разбор (LQA)"
click at [867, 446] on span "Добавить" at bounding box center [846, 447] width 49 height 17
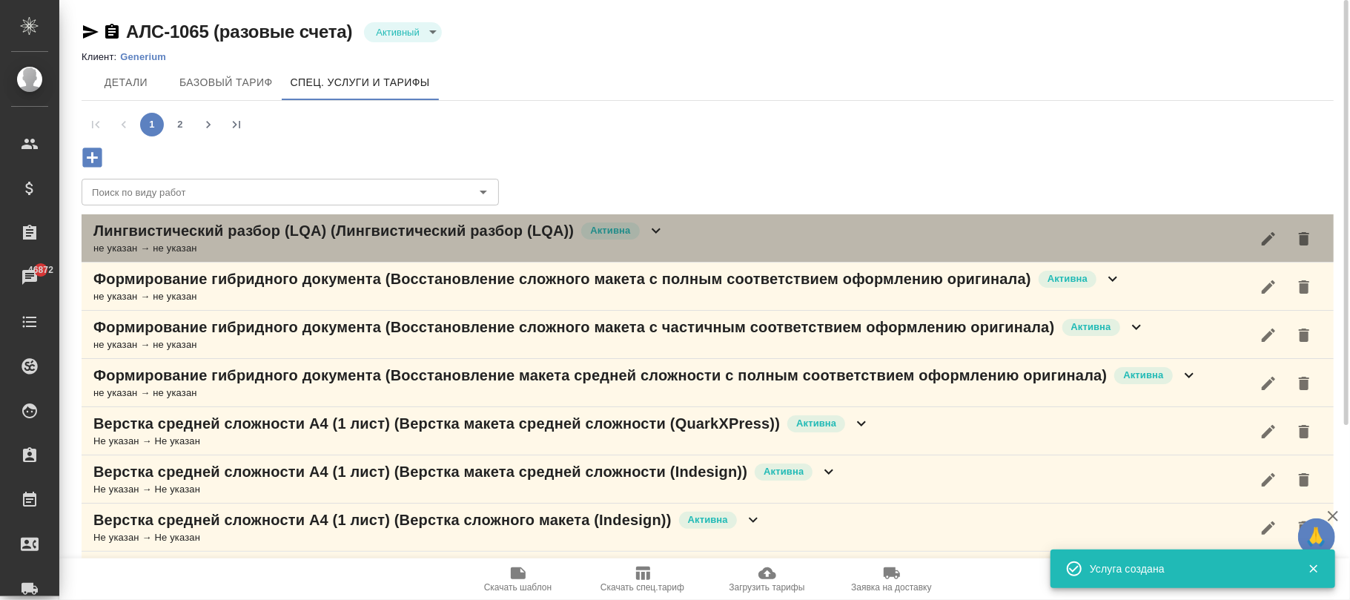
click at [656, 224] on icon at bounding box center [656, 231] width 18 height 18
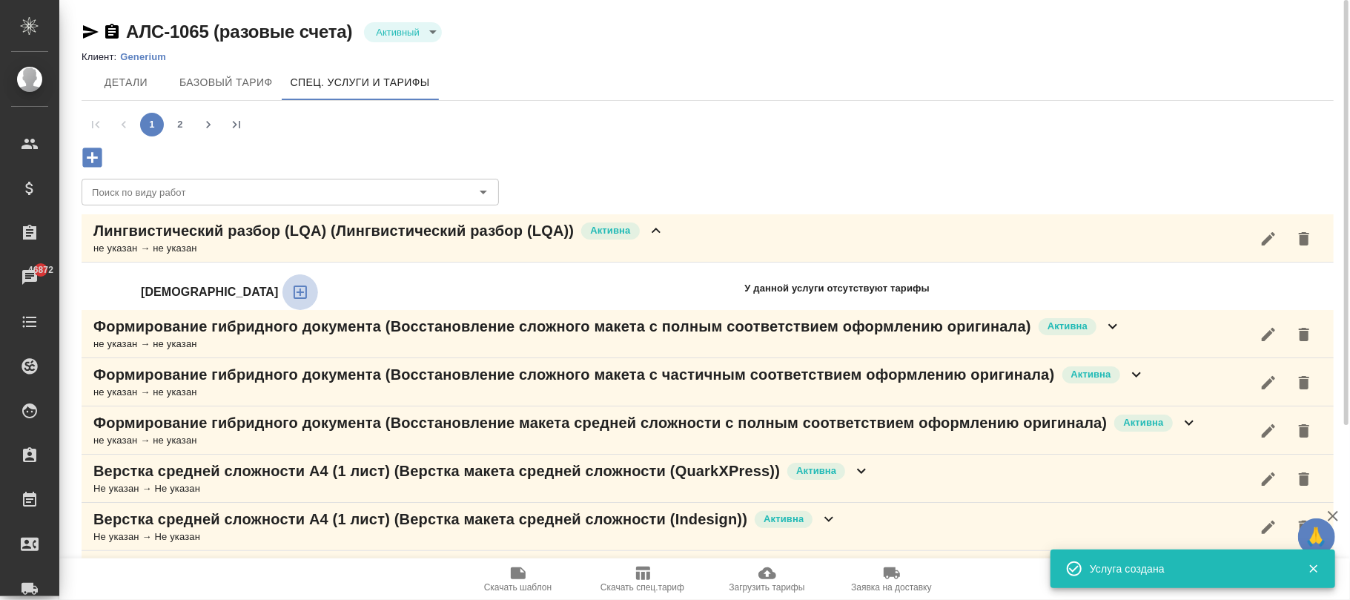
click at [294, 292] on icon "button" at bounding box center [300, 292] width 13 height 13
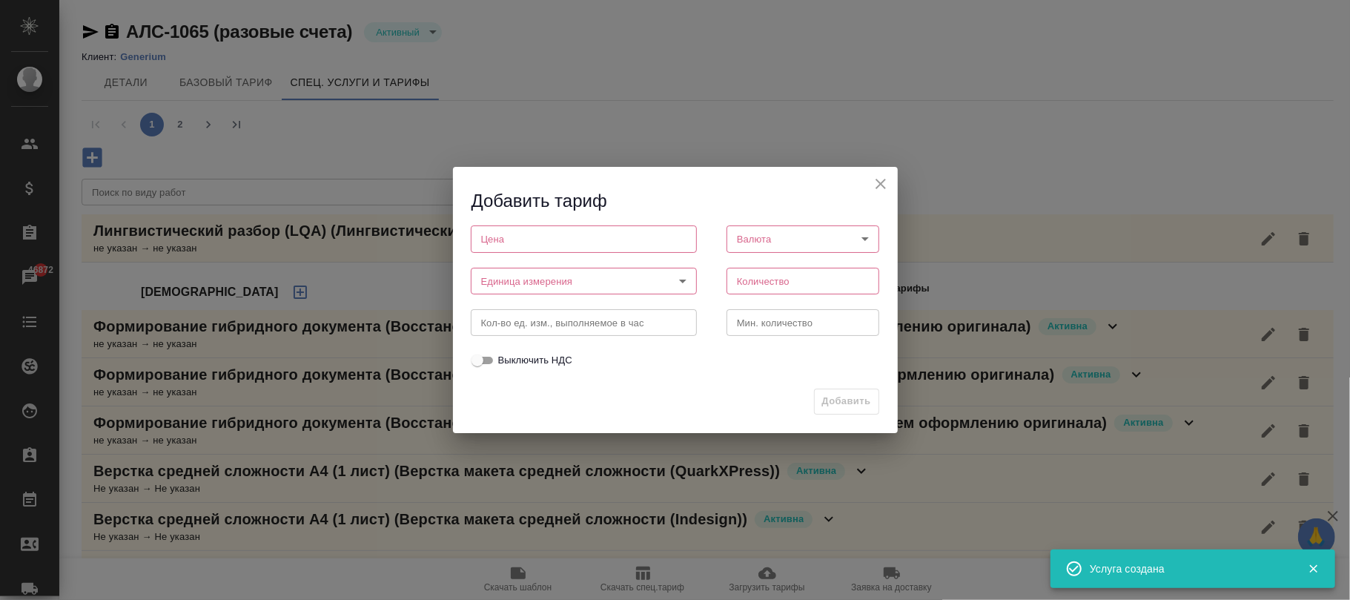
click at [495, 243] on input "number" at bounding box center [584, 238] width 226 height 27
type input "0"
click at [544, 277] on body "🙏 .cls-1 fill:#fff; AWATERA Фокина Наталья n.fokina Клиенты Спецификации Заказы…" at bounding box center [675, 300] width 1350 height 600
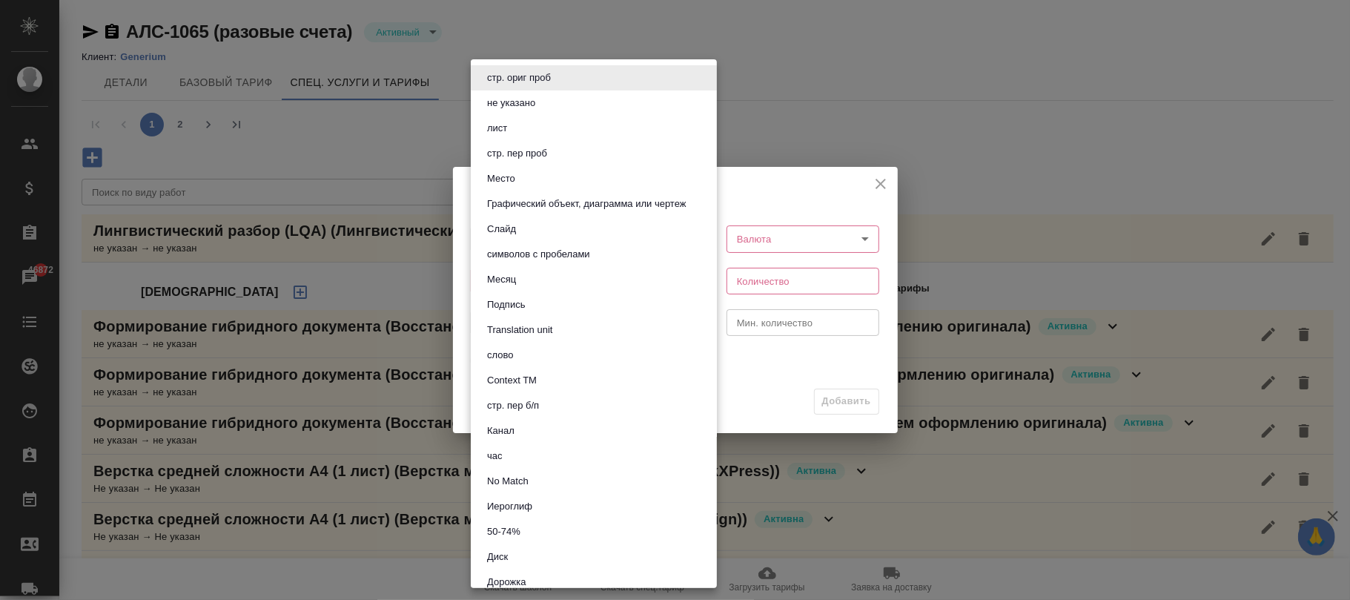
drag, startPoint x: 532, startPoint y: 455, endPoint x: 779, endPoint y: 262, distance: 313.2
click at [532, 455] on li "час" at bounding box center [594, 455] width 246 height 25
type input "5a8b1489cc6b4906c91bfd93"
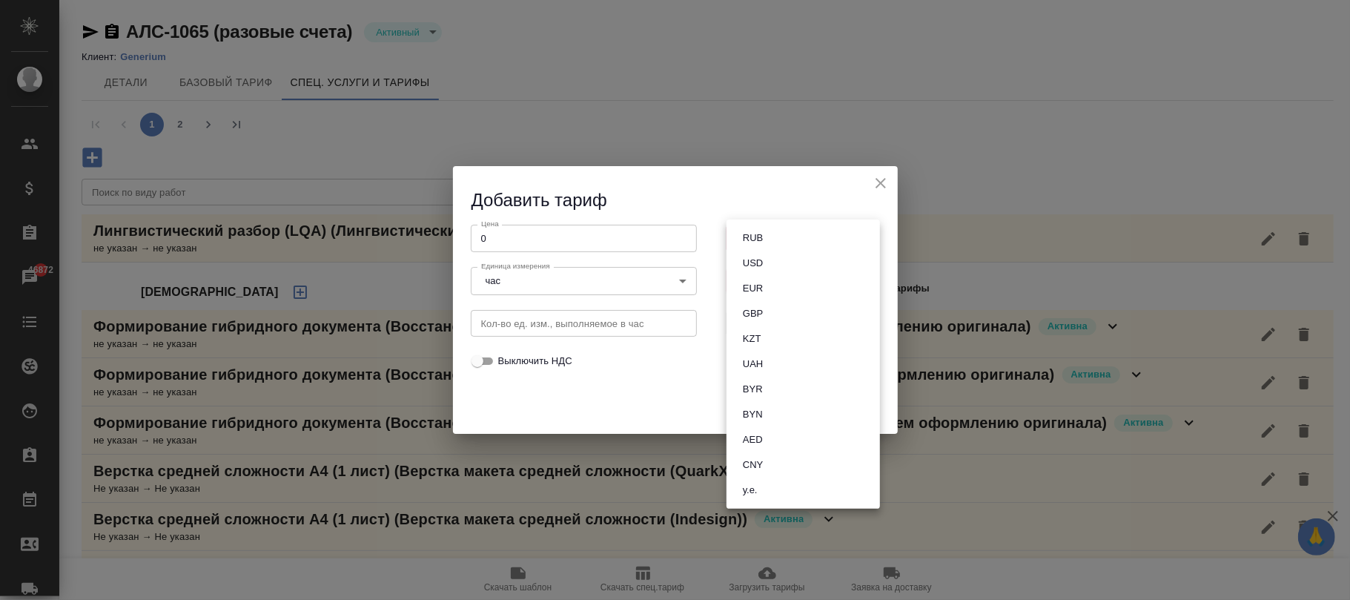
click at [769, 235] on body "🙏 .cls-1 fill:#fff; AWATERA Фокина Наталья n.fokina Клиенты Спецификации Заказы…" at bounding box center [675, 300] width 1350 height 600
click at [766, 239] on button "RUB" at bounding box center [753, 238] width 29 height 16
type input "RUB"
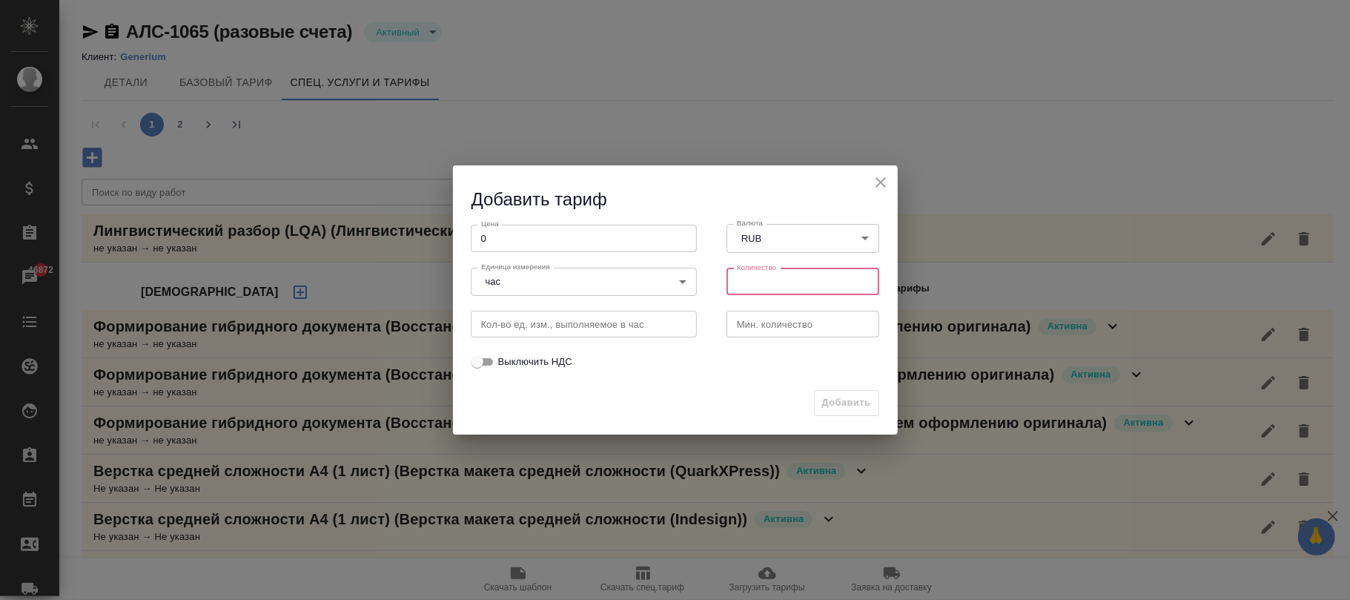
click at [766, 280] on input "number" at bounding box center [804, 281] width 154 height 27
type input "1"
click at [863, 401] on span "Добавить" at bounding box center [846, 403] width 49 height 17
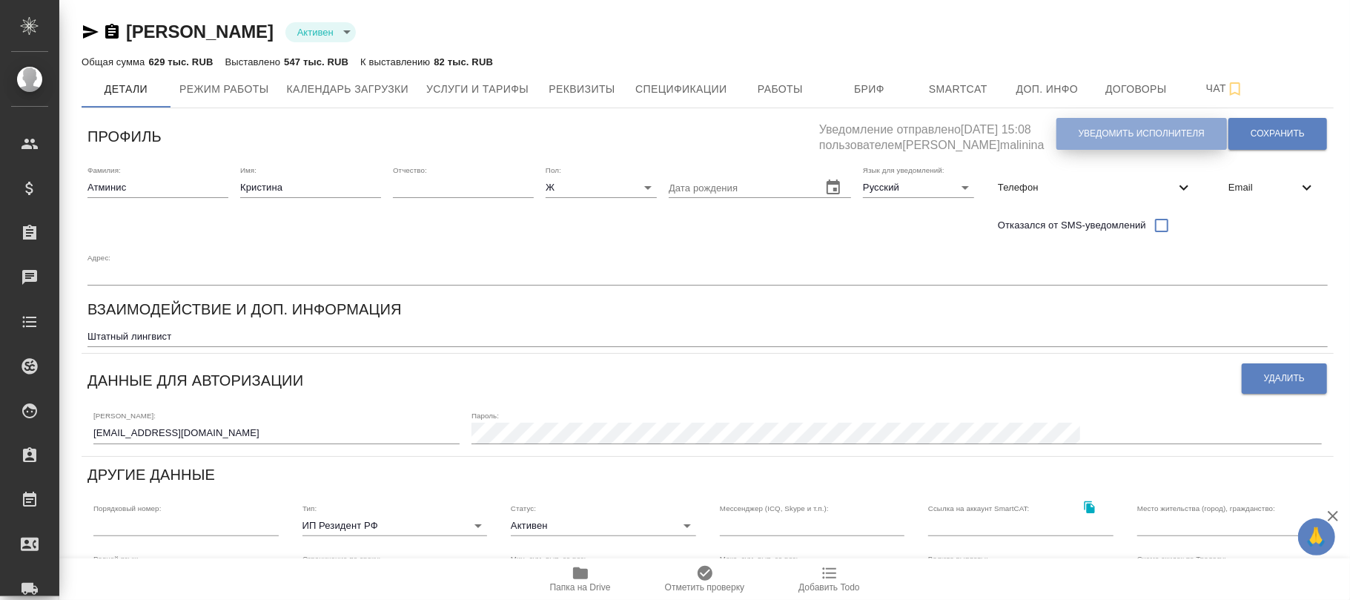
click at [1164, 134] on span "Уведомить исполнителя" at bounding box center [1142, 134] width 126 height 13
type textarea "Добрый день, Кристина! Ознакомиться с подробной информацией по выполненным рабо…"
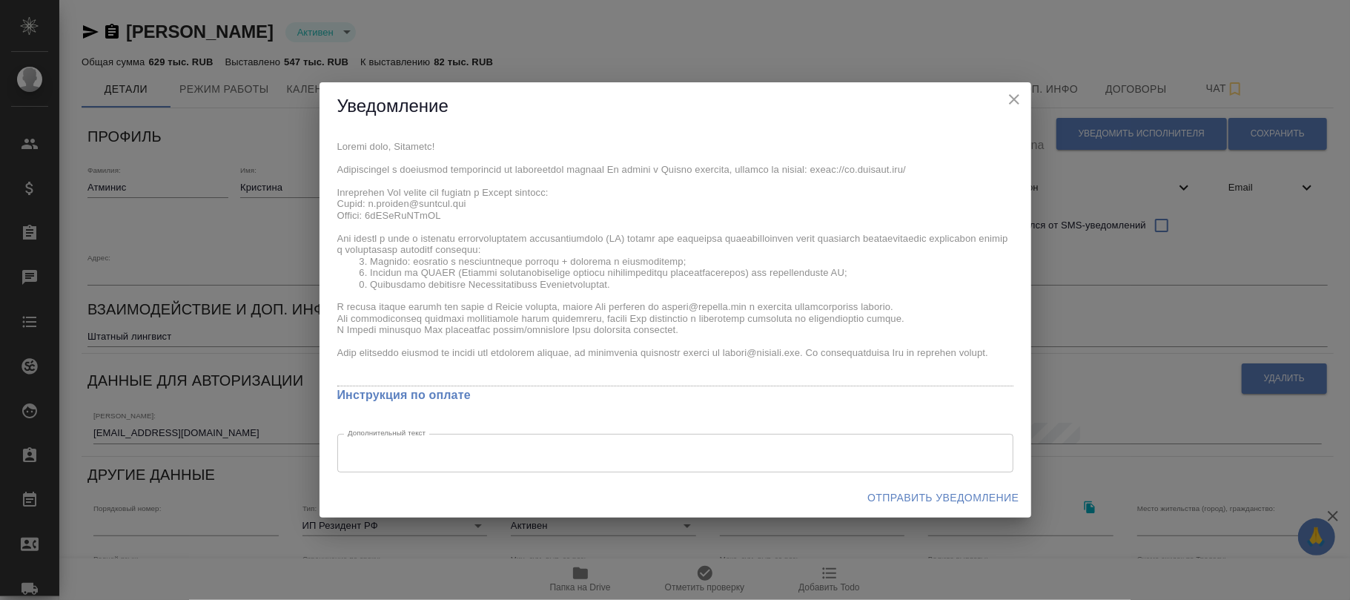
click at [933, 499] on span "Отправить уведомление" at bounding box center [943, 498] width 151 height 19
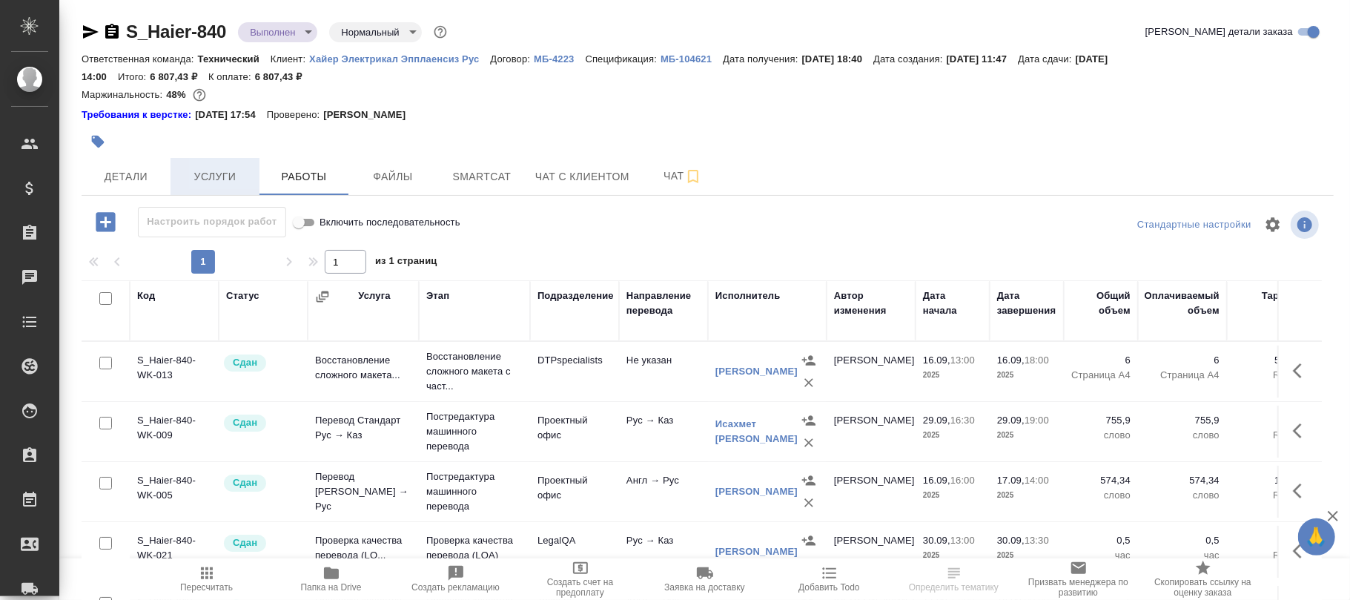
click at [214, 166] on button "Услуги" at bounding box center [215, 176] width 89 height 37
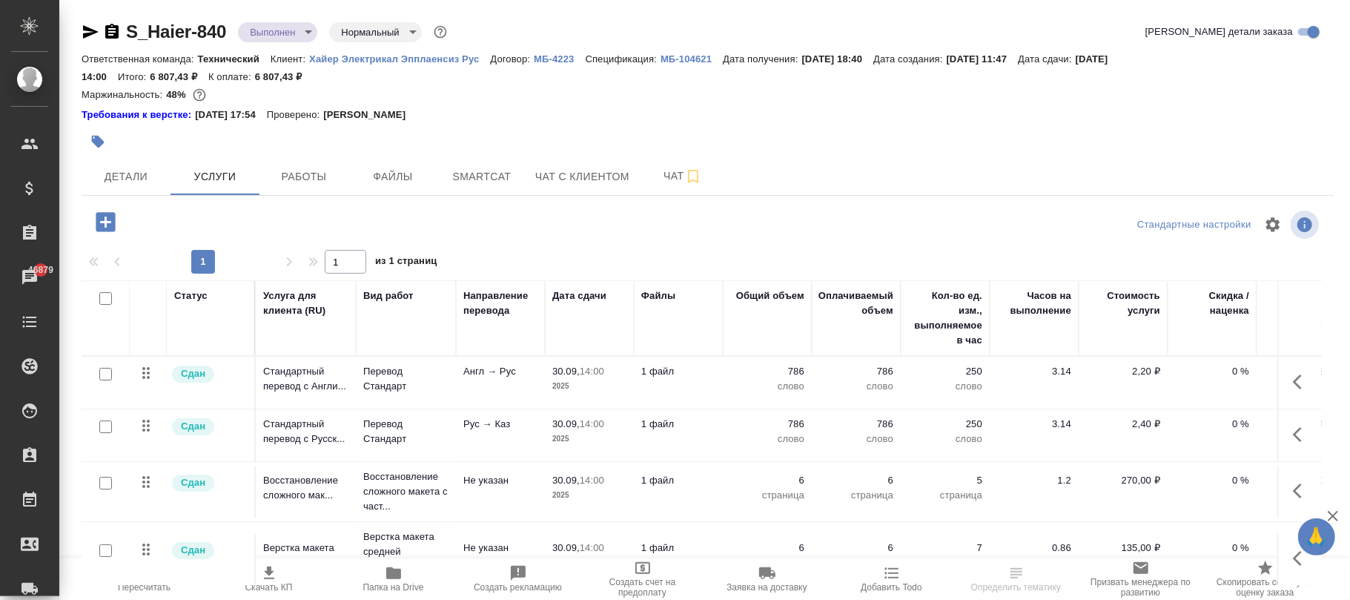
click at [105, 221] on icon "button" at bounding box center [106, 222] width 26 height 26
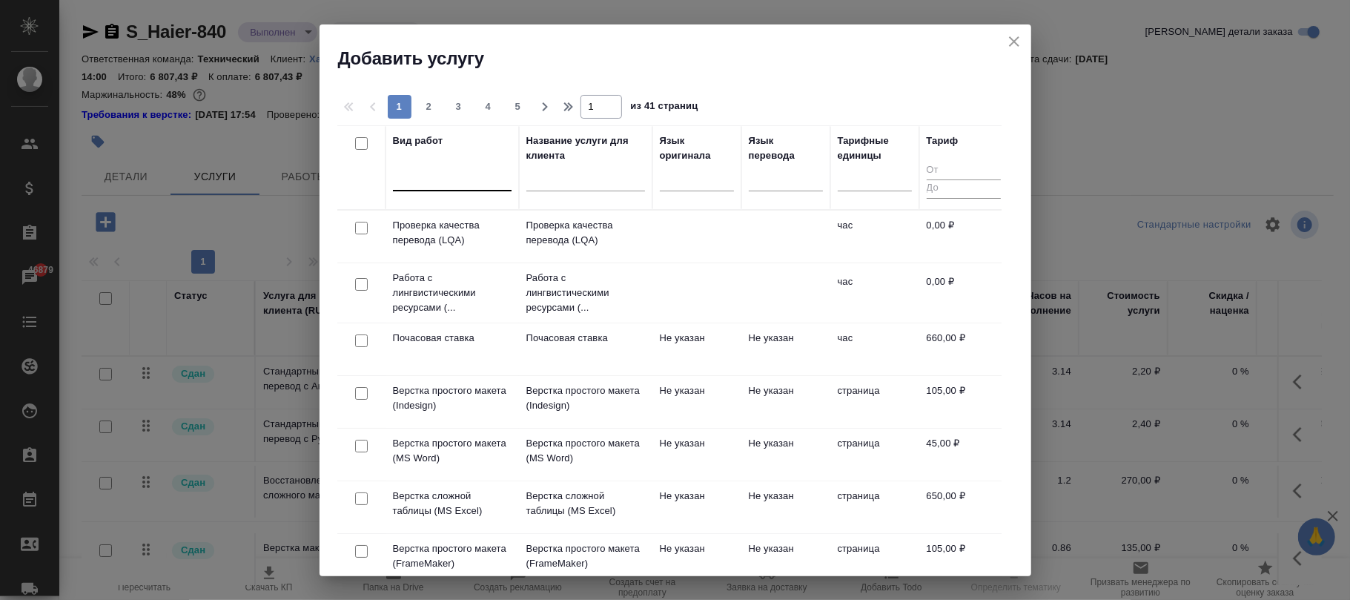
click at [458, 179] on div at bounding box center [452, 176] width 119 height 22
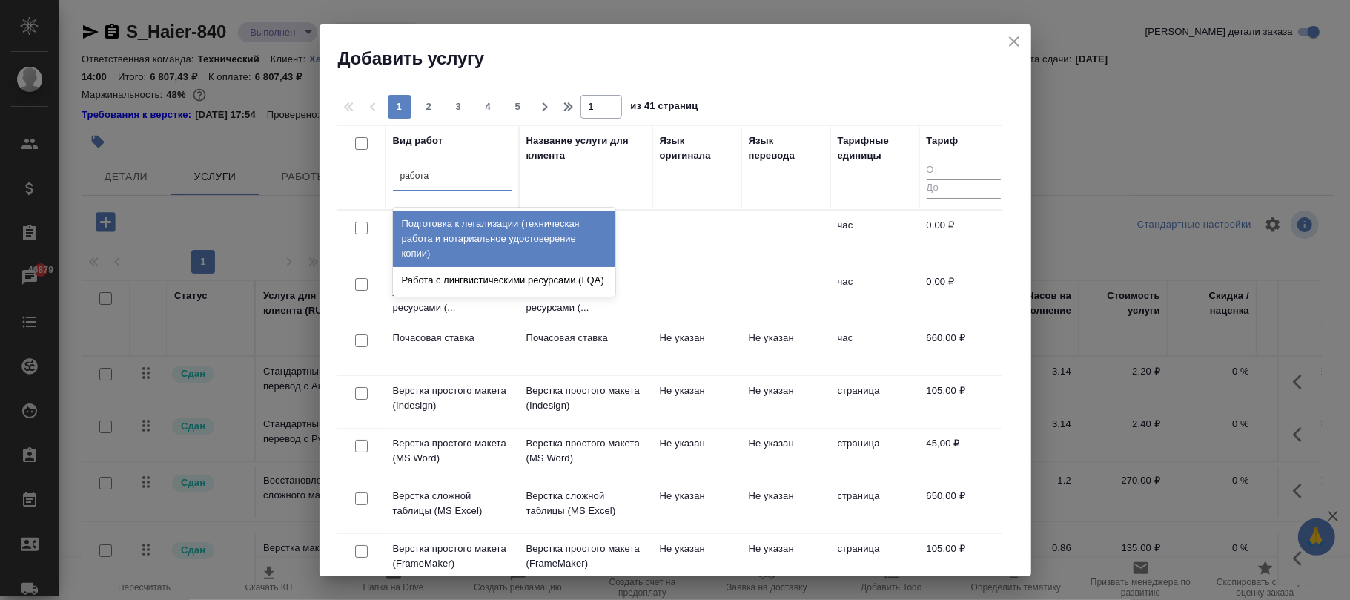
type input "работа"
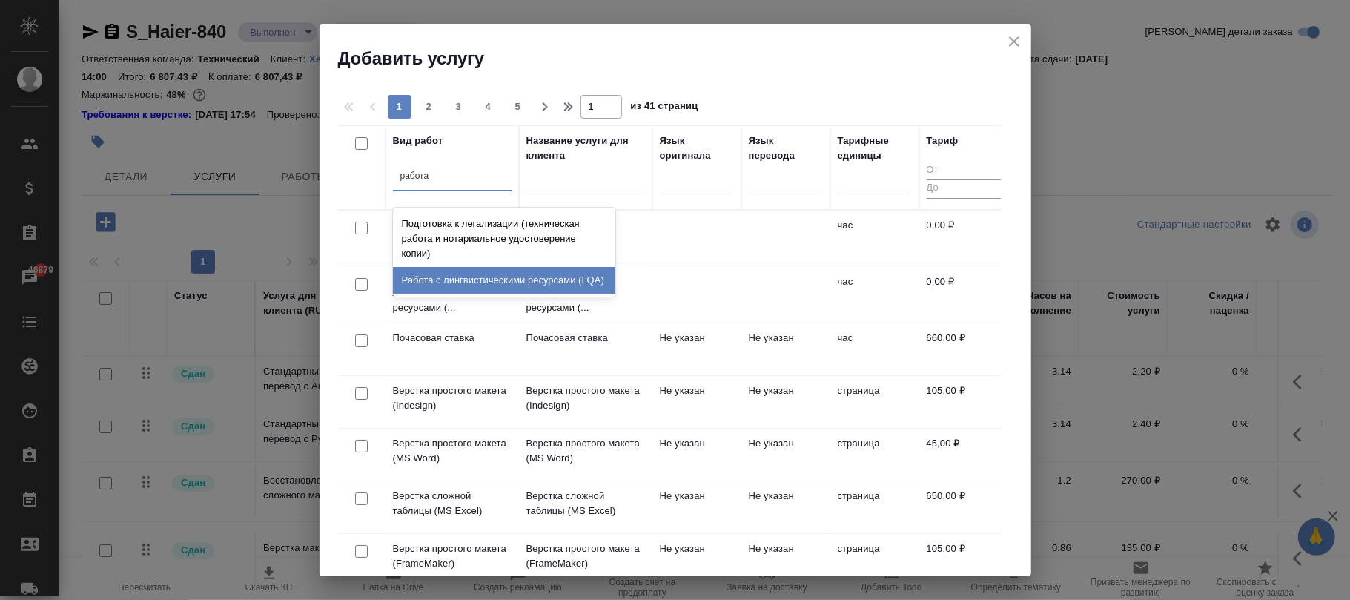
click at [541, 268] on div "Работа с лингвистическими ресурсами (LQA)" at bounding box center [504, 280] width 222 height 27
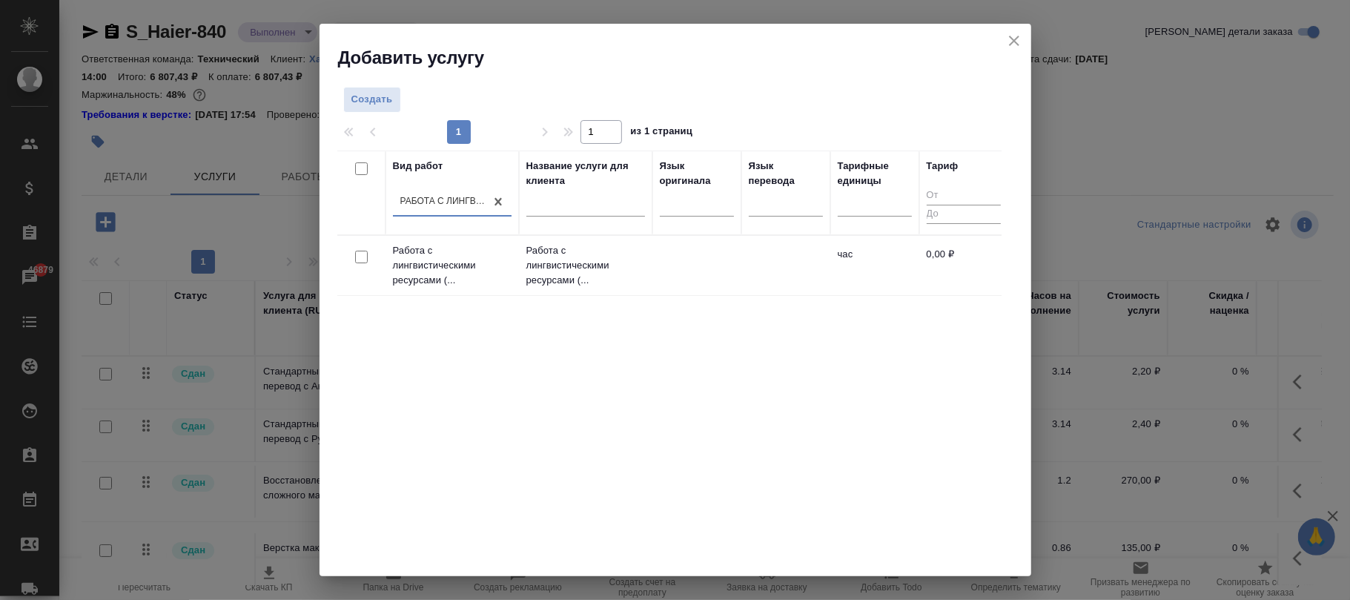
click at [525, 274] on td "Работа с лингвистическими ресурсами (..." at bounding box center [585, 265] width 133 height 59
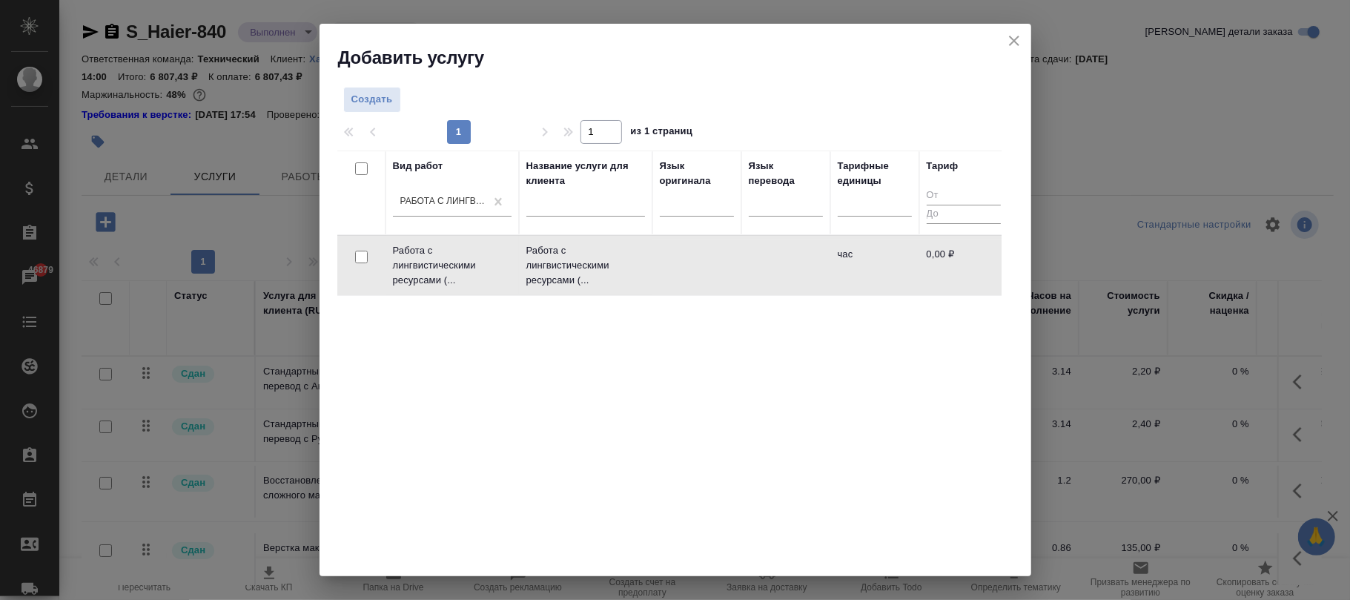
click at [525, 274] on td "Работа с лингвистическими ресурсами (..." at bounding box center [585, 265] width 133 height 59
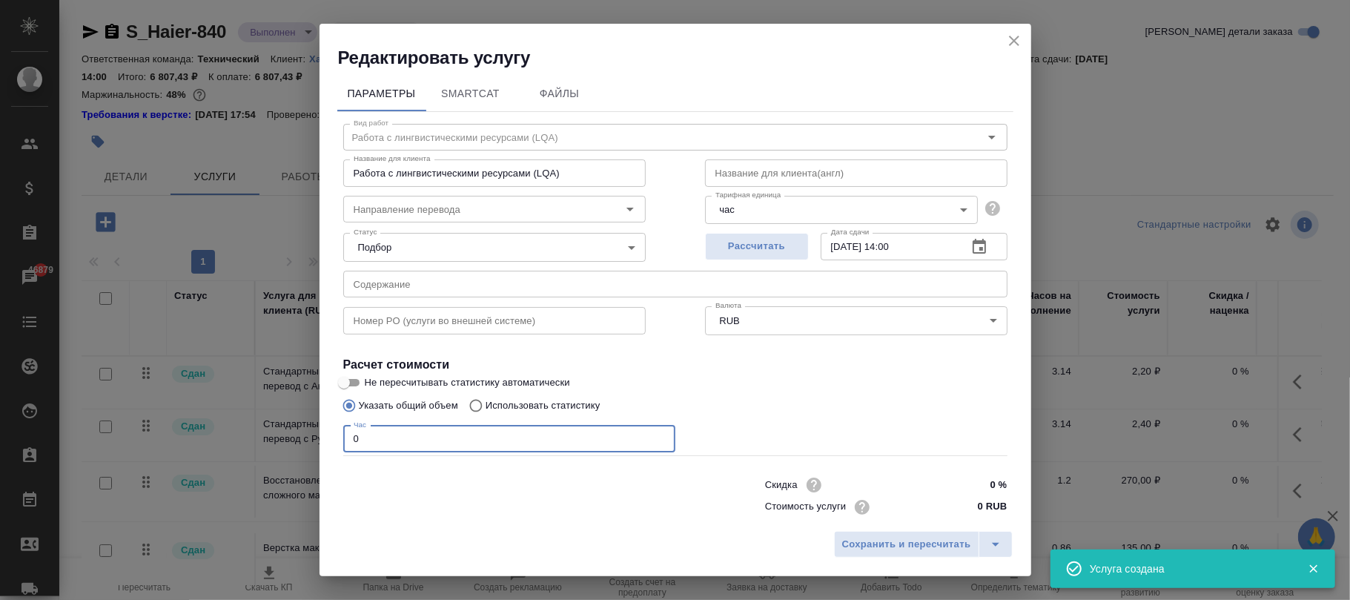
drag, startPoint x: 354, startPoint y: 439, endPoint x: 329, endPoint y: 436, distance: 25.4
click at [331, 436] on div "Параметры SmartCat Файлы Вид работ Работа с лингвистическими ресурсами (LQA) Ви…" at bounding box center [676, 297] width 712 height 454
type input "1"
click at [893, 544] on span "Сохранить и пересчитать" at bounding box center [906, 544] width 129 height 17
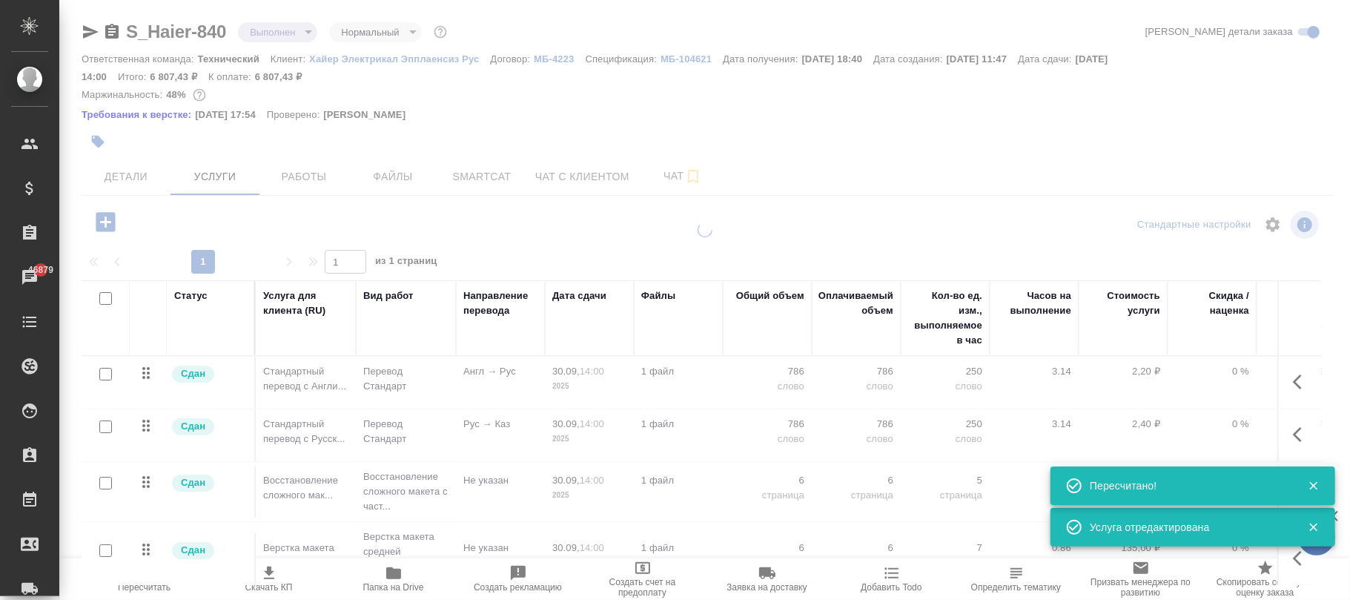
scroll to position [346, 0]
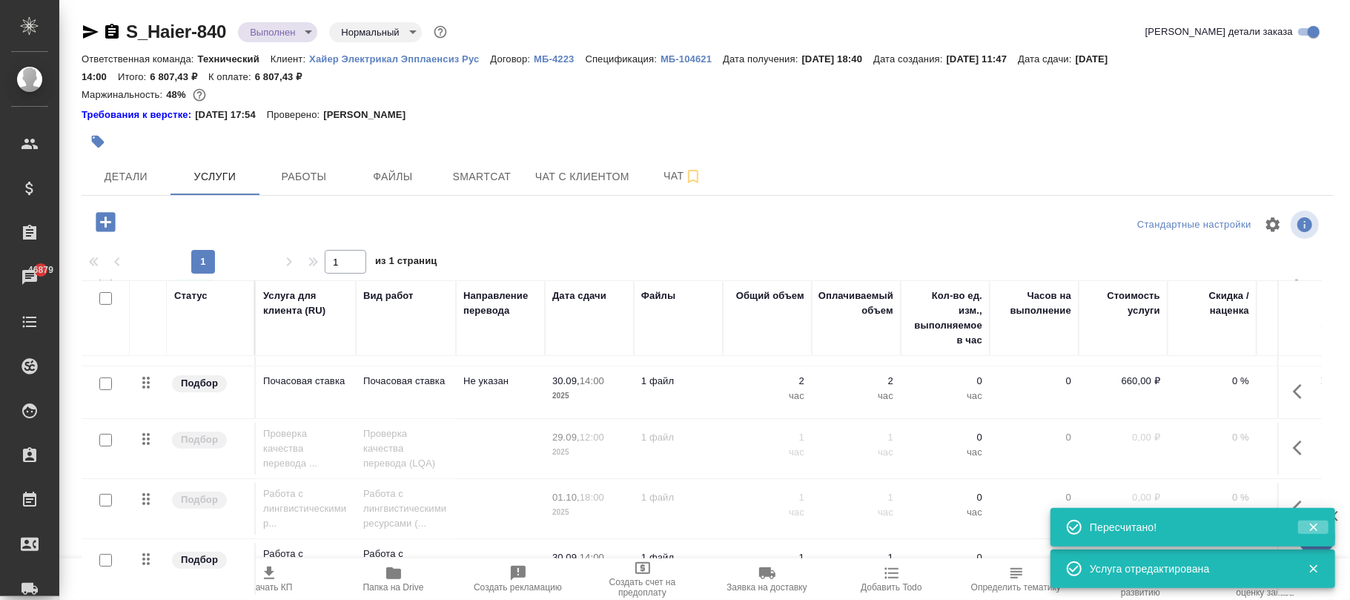
drag, startPoint x: 1318, startPoint y: 527, endPoint x: 1317, endPoint y: 570, distance: 43.0
click at [1318, 528] on icon "button" at bounding box center [1313, 527] width 13 height 13
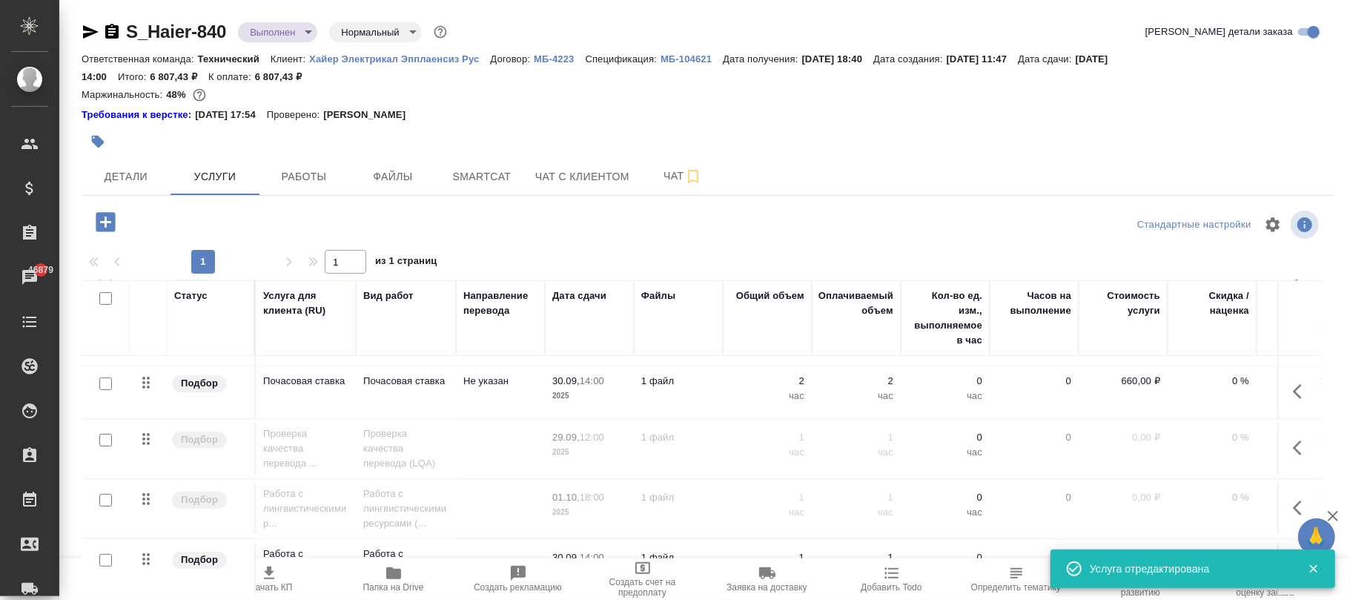
click at [1317, 570] on icon "button" at bounding box center [1313, 568] width 13 height 13
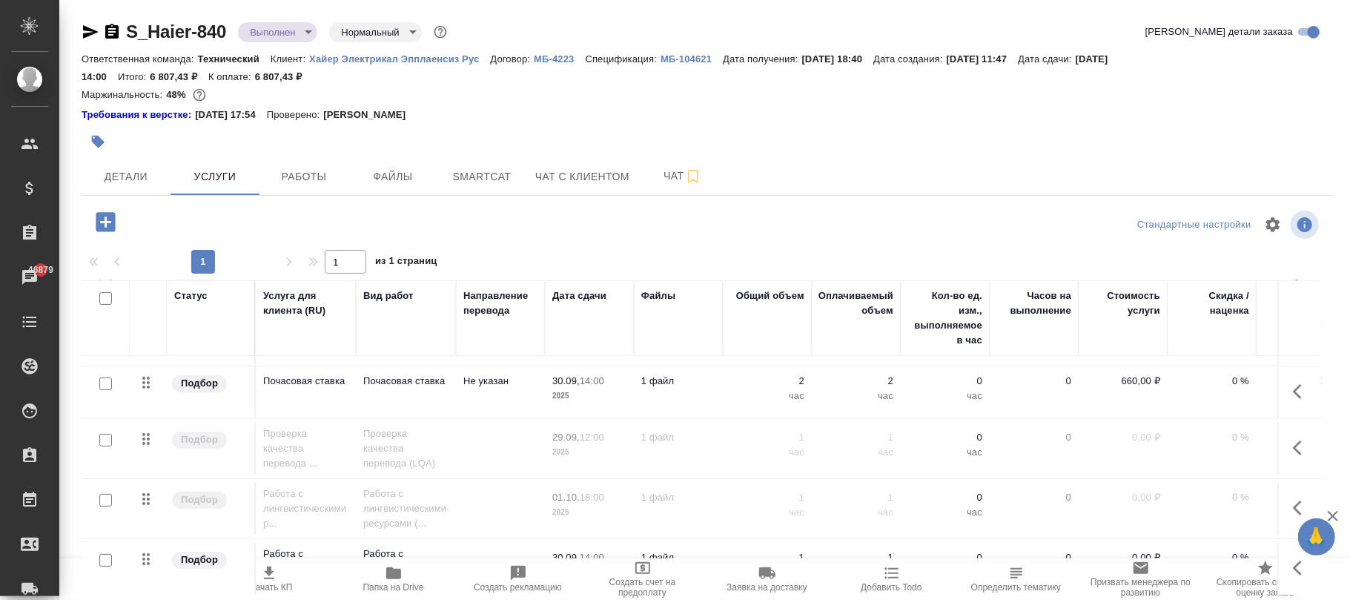
click at [1293, 559] on icon "button" at bounding box center [1302, 568] width 18 height 18
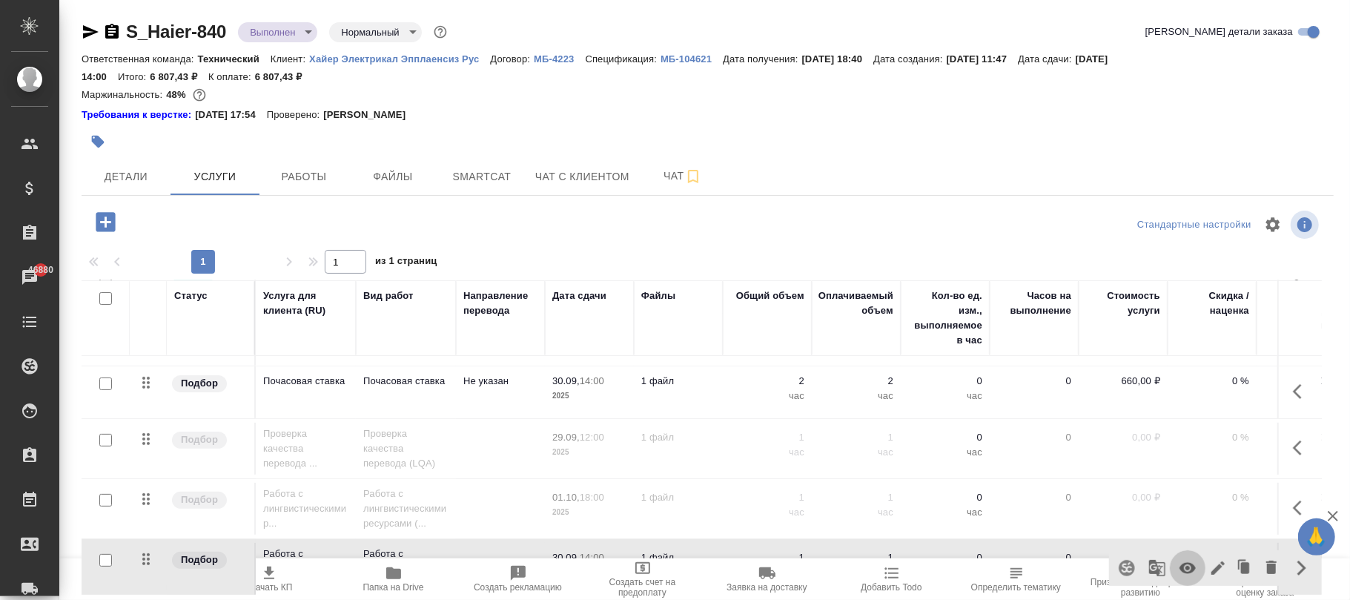
click at [1181, 559] on icon "button" at bounding box center [1188, 568] width 18 height 18
click at [141, 595] on button "Пересчитать" at bounding box center [144, 579] width 125 height 42
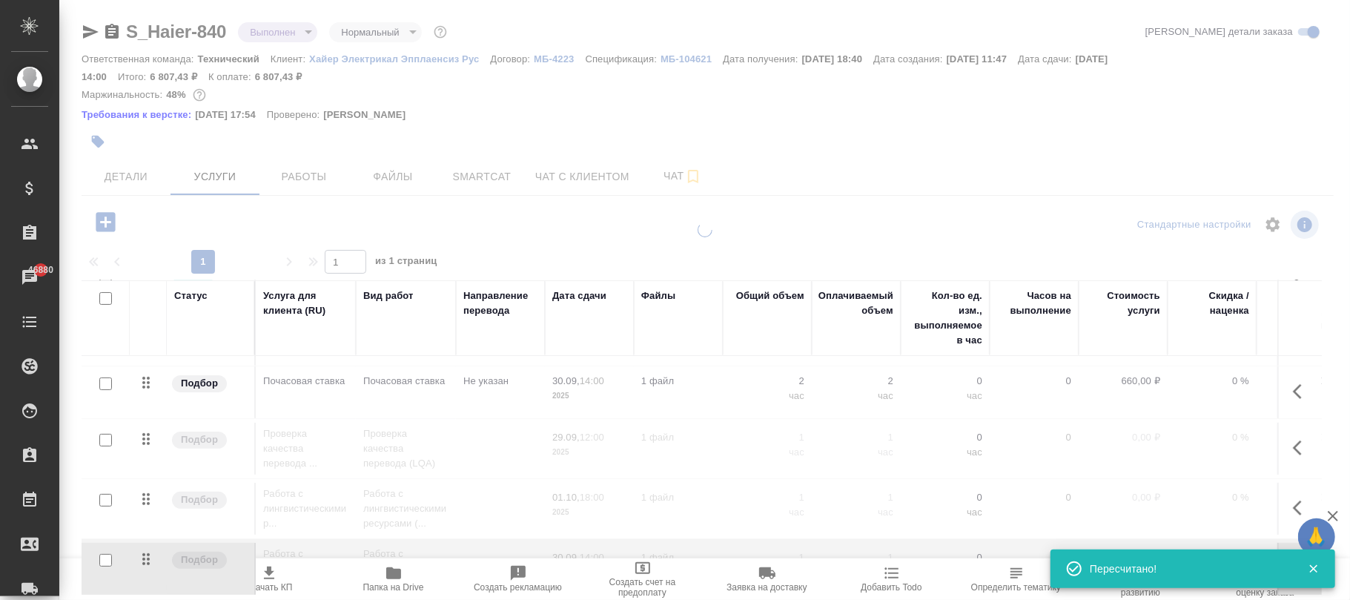
click at [134, 177] on div at bounding box center [704, 300] width 1291 height 600
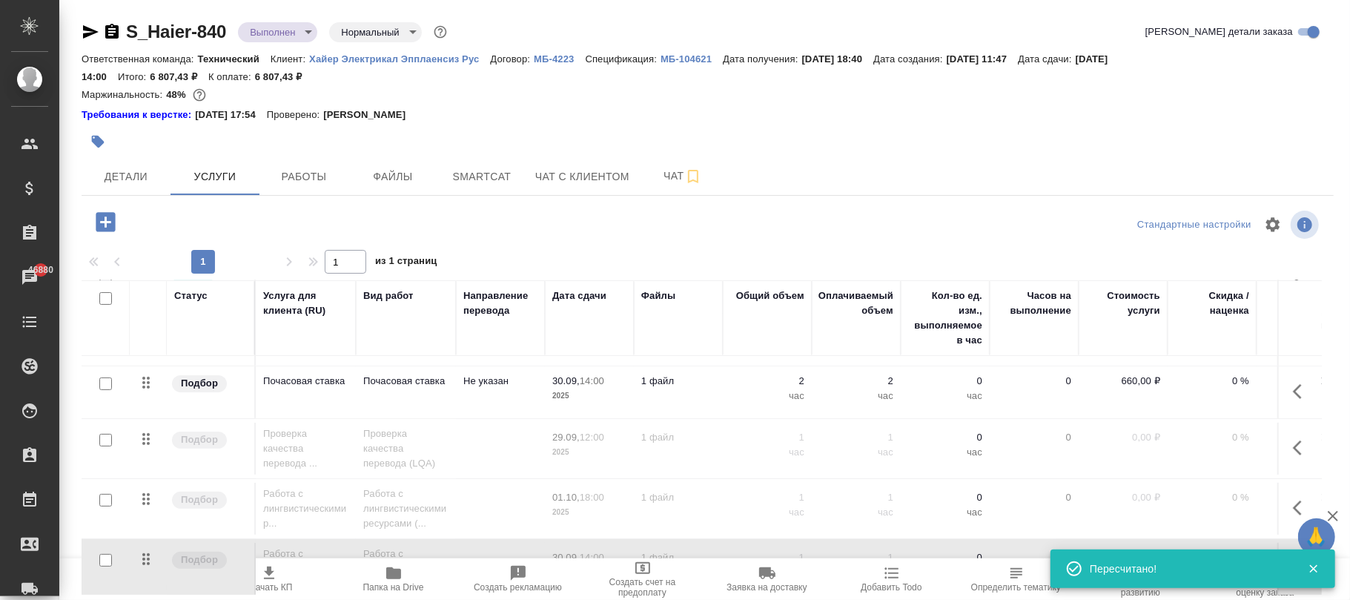
click at [134, 177] on span "Детали" at bounding box center [125, 177] width 71 height 19
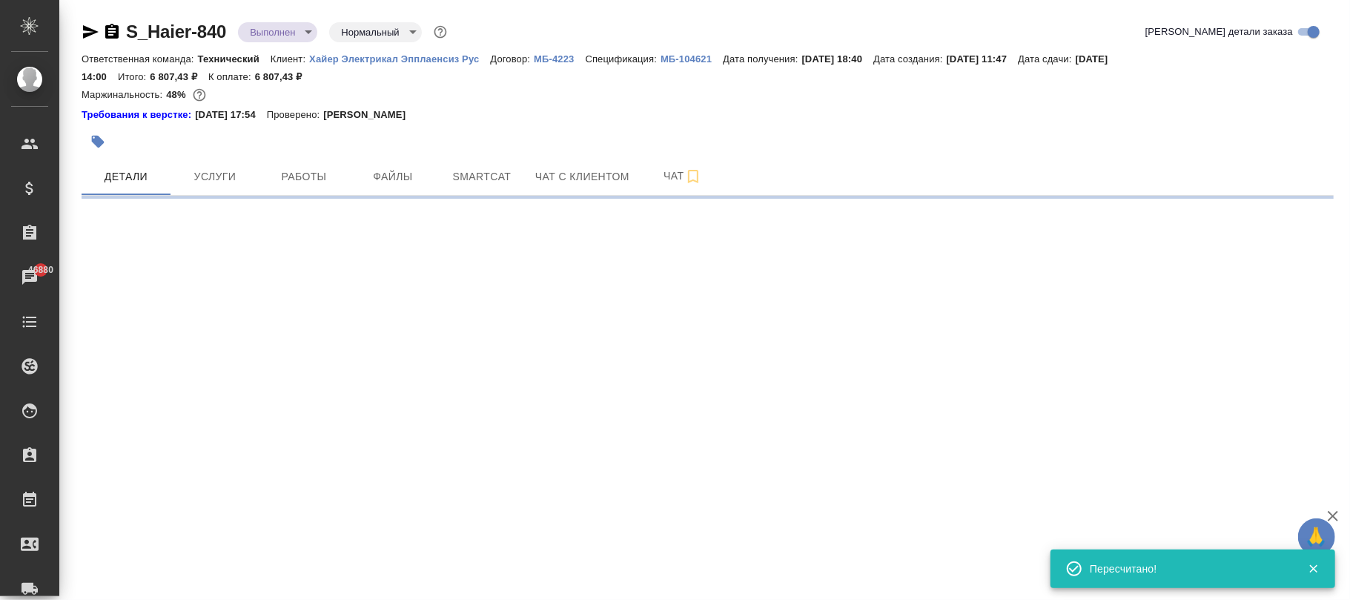
select select "RU"
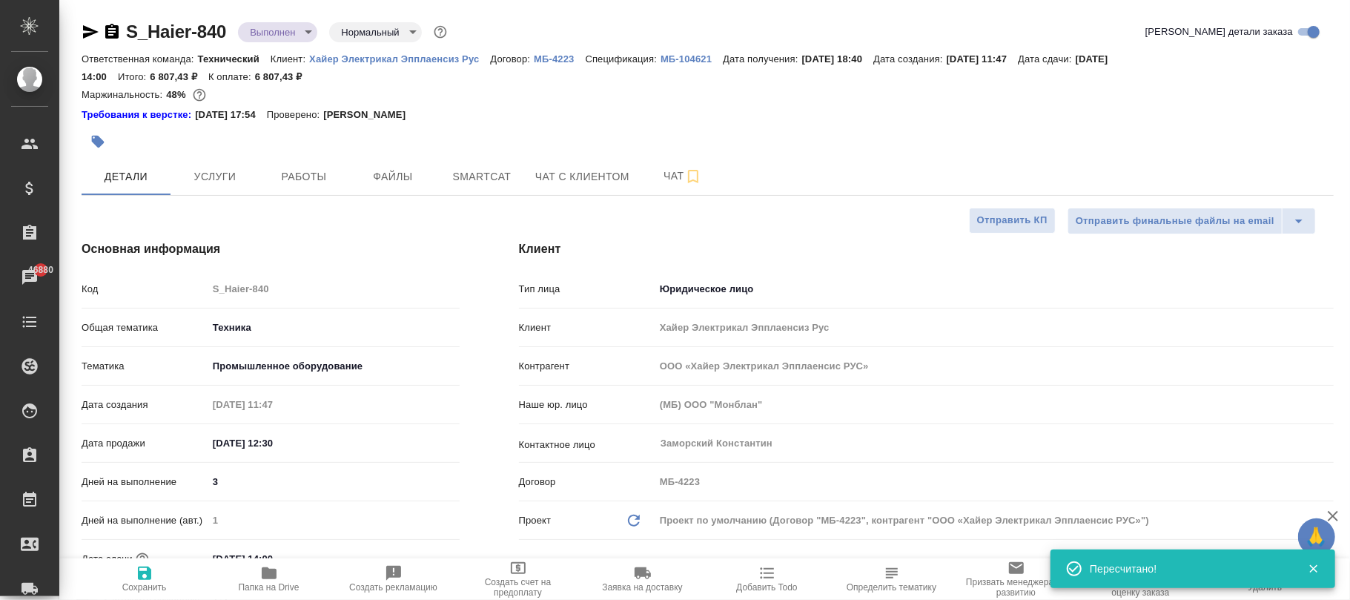
type textarea "x"
click at [142, 580] on icon "button" at bounding box center [144, 573] width 13 height 13
type textarea "x"
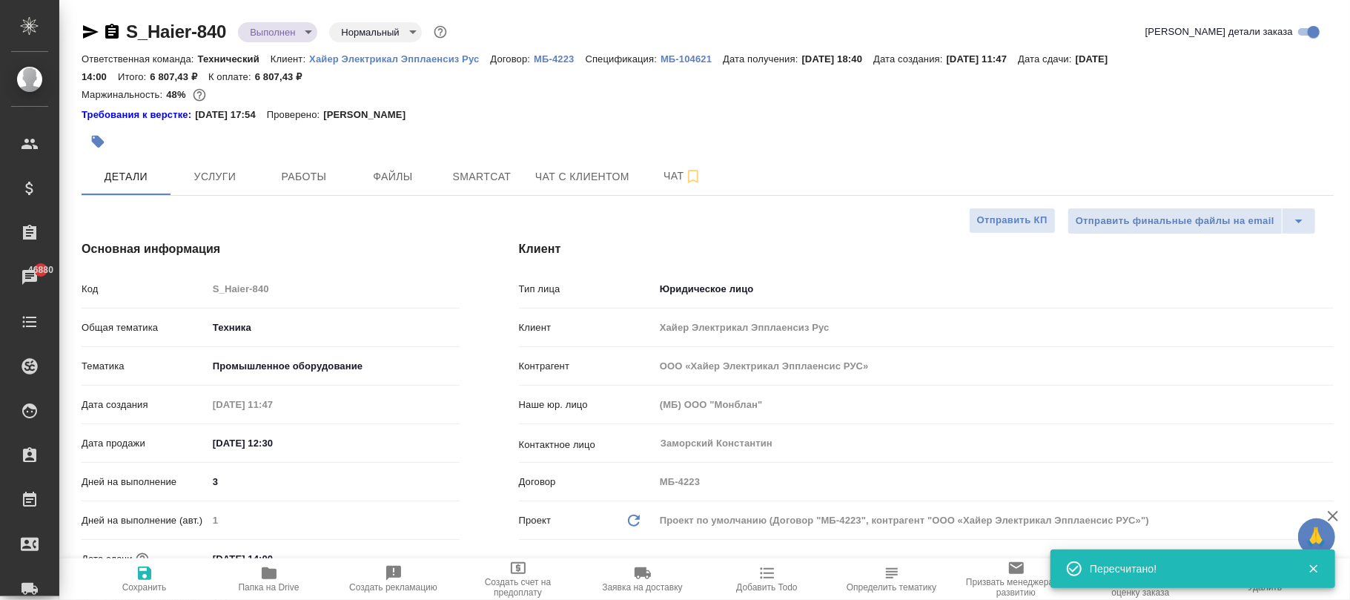
type textarea "x"
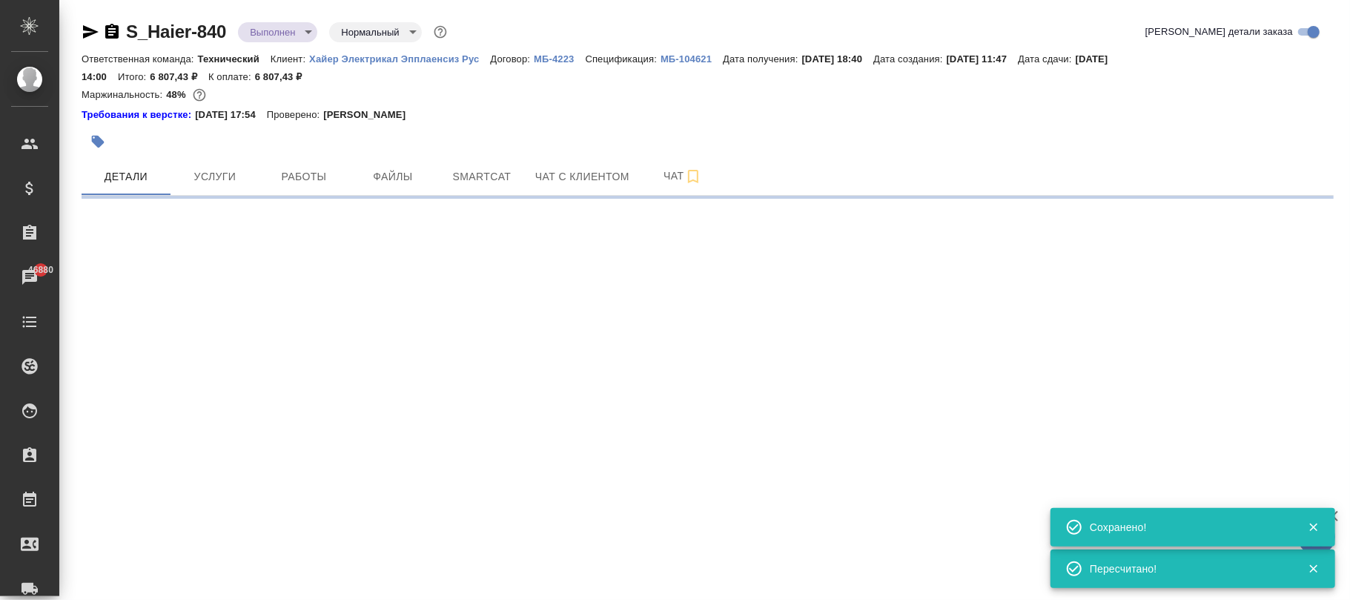
select select "RU"
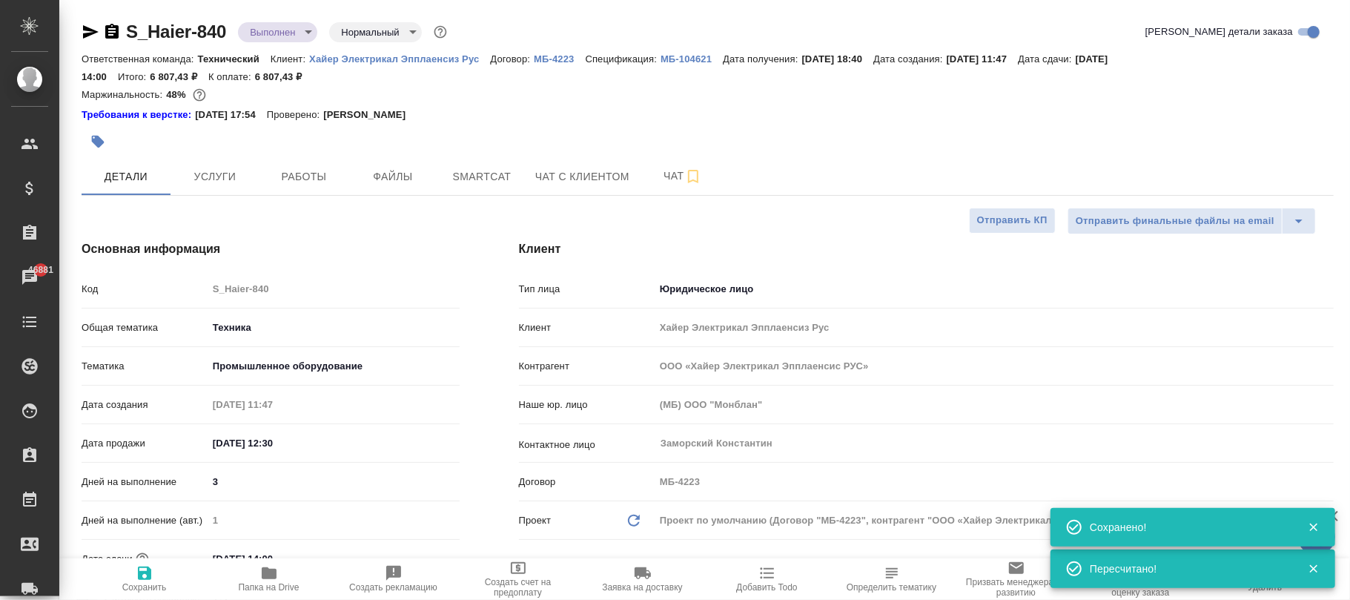
type textarea "x"
click at [306, 178] on span "Работы" at bounding box center [303, 177] width 71 height 19
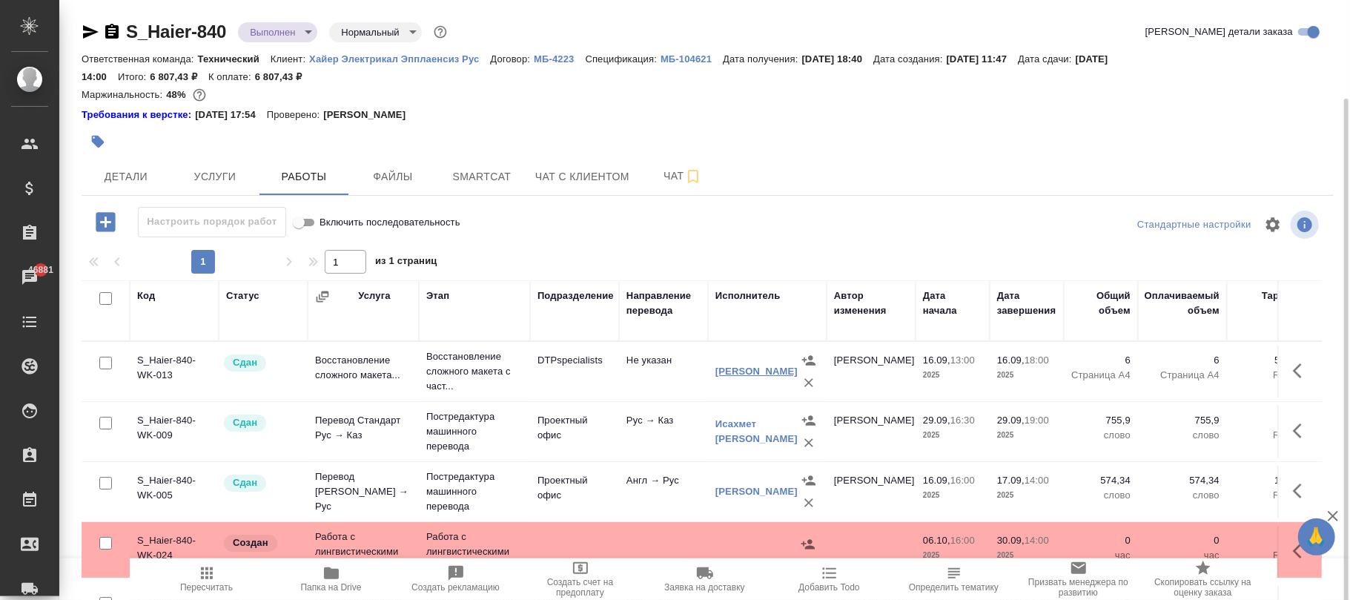
scroll to position [51, 0]
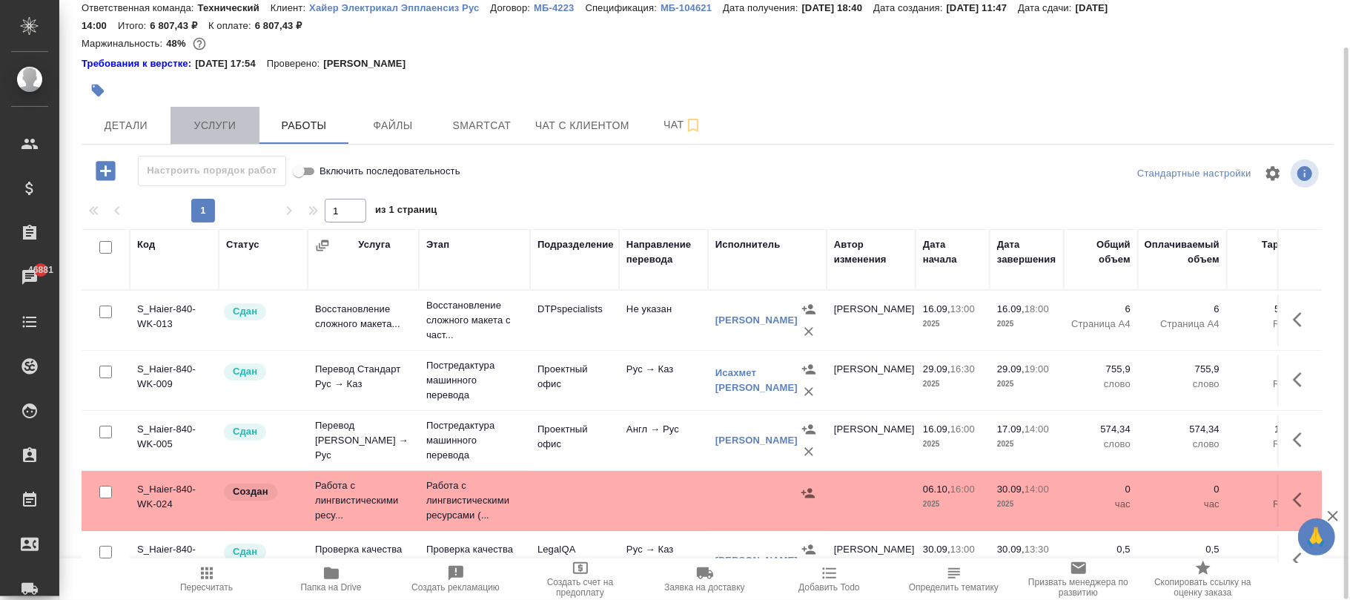
click at [235, 126] on span "Услуги" at bounding box center [214, 125] width 71 height 19
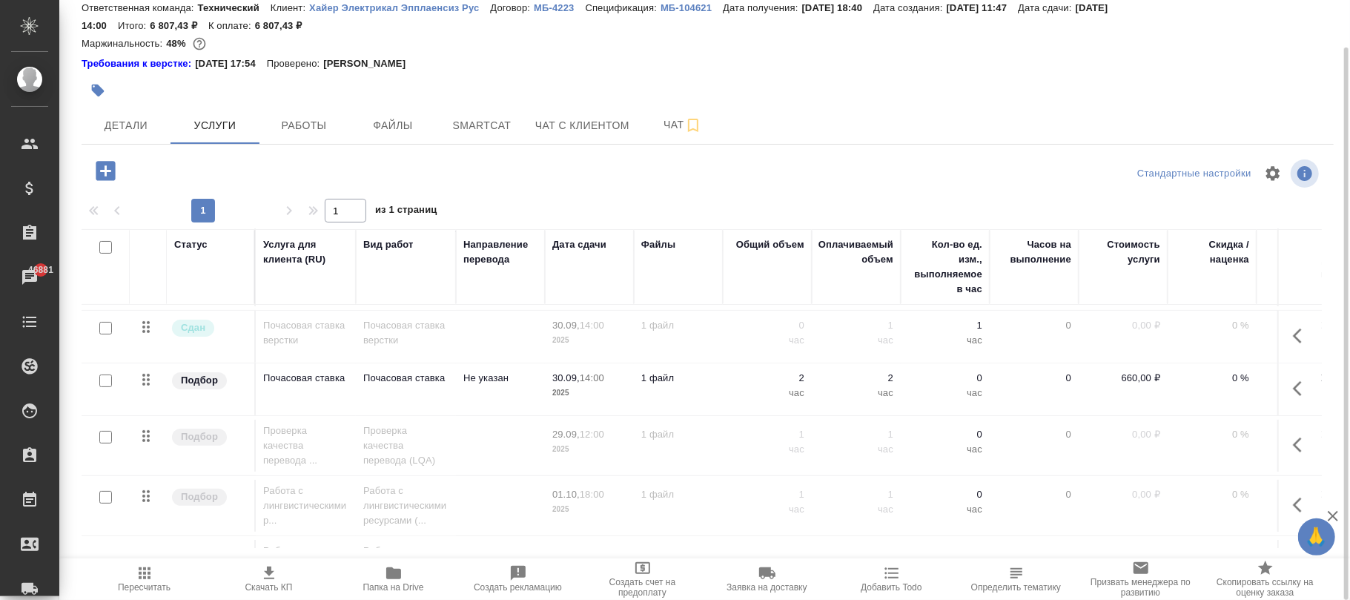
scroll to position [346, 0]
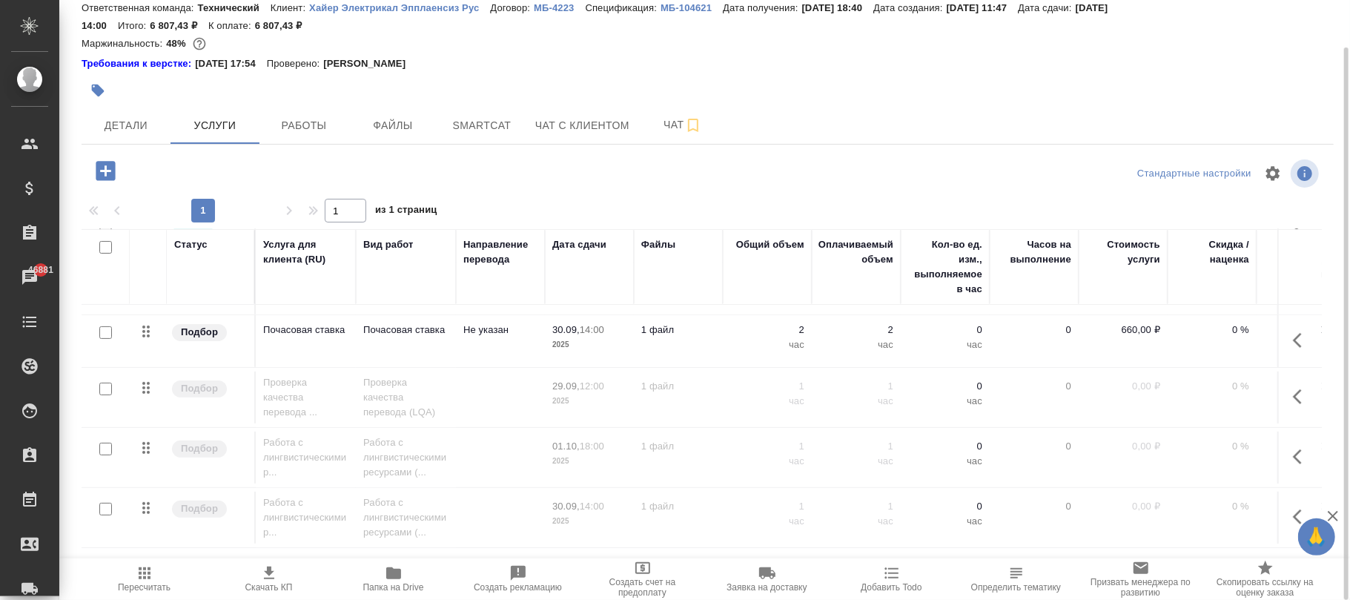
click at [1293, 448] on icon "button" at bounding box center [1302, 457] width 18 height 18
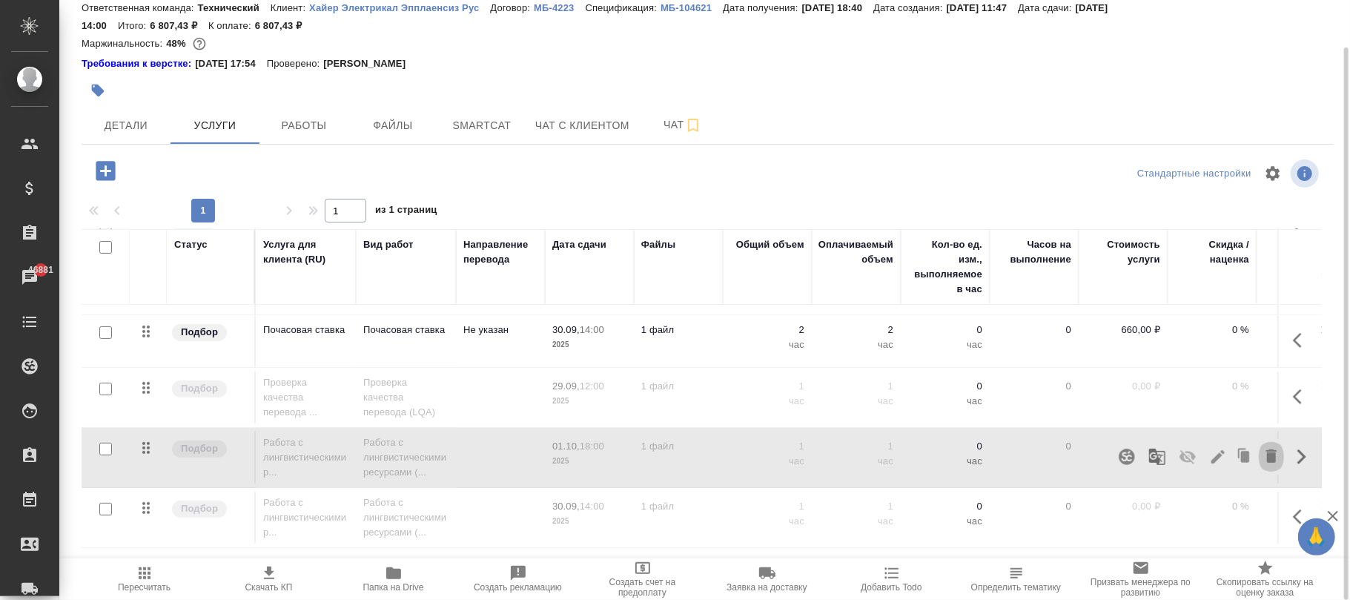
click at [1264, 447] on icon "button" at bounding box center [1272, 456] width 18 height 18
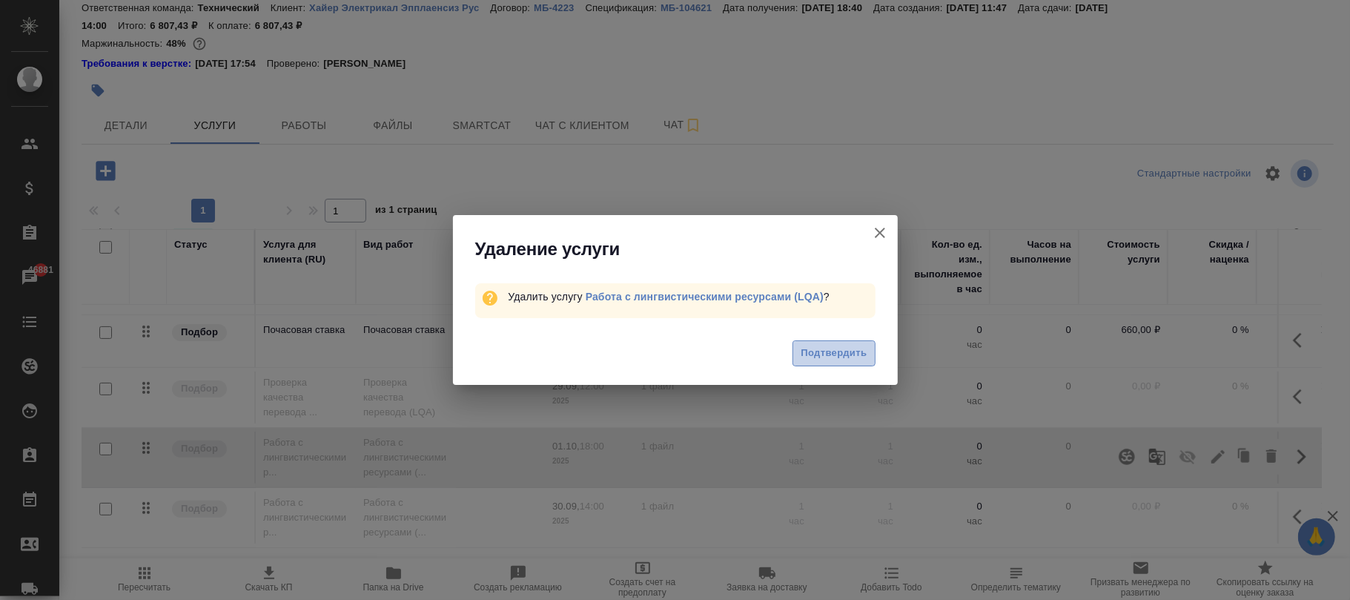
click at [840, 352] on span "Подтвердить" at bounding box center [834, 353] width 66 height 17
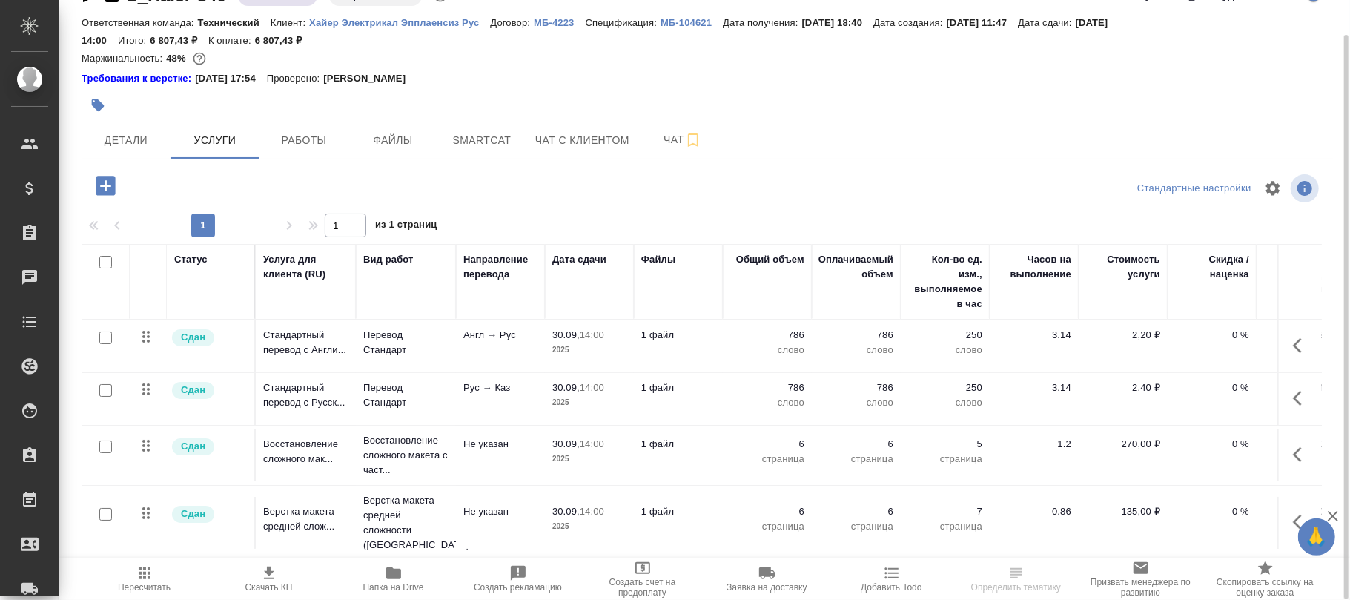
scroll to position [286, 0]
